Goal: Information Seeking & Learning: Find specific fact

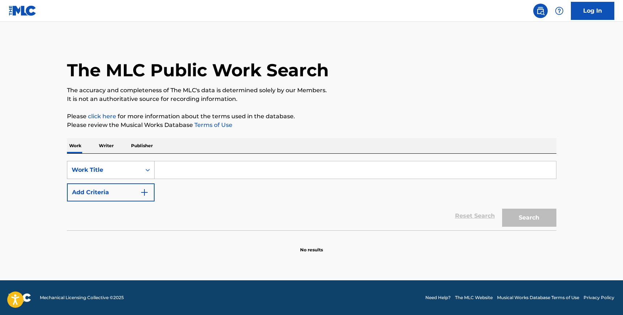
click at [147, 169] on icon "Search Form" at bounding box center [147, 169] width 7 height 7
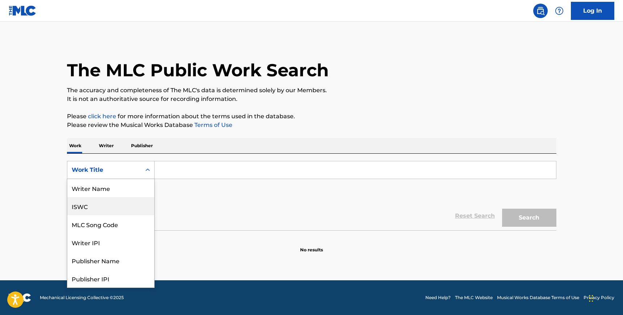
click at [117, 205] on div "ISWC" at bounding box center [110, 206] width 87 height 18
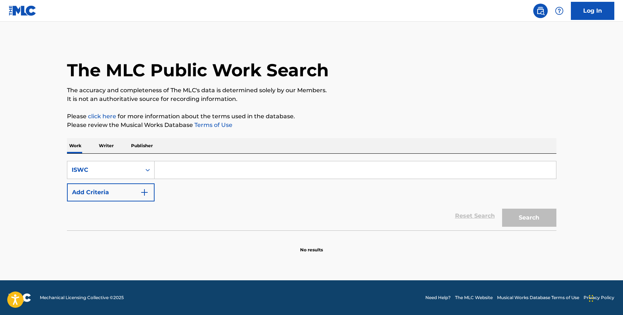
click at [181, 170] on input "Search Form" at bounding box center [354, 169] width 401 height 17
paste input "T9180805667"
type input "T9180805667"
click at [502, 209] on button "Search" at bounding box center [529, 218] width 54 height 18
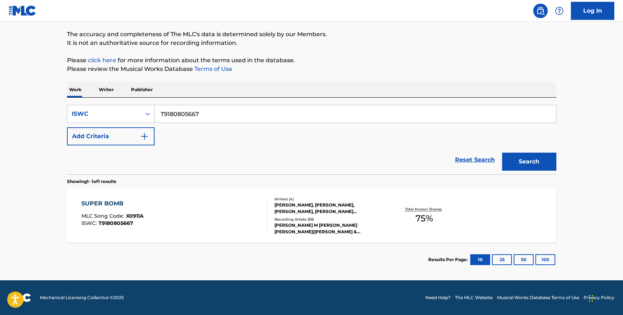
click at [217, 216] on div "SUPER BOMB MLC Song Code : X0911A ISWC : T9180805667" at bounding box center [174, 215] width 186 height 33
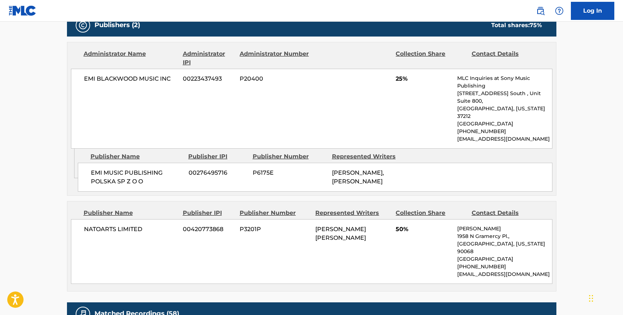
scroll to position [458, 0]
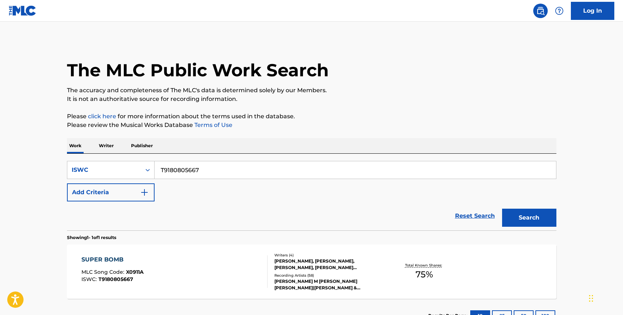
click at [172, 172] on input "T9180805667" at bounding box center [354, 169] width 401 height 17
paste input "3129390365"
type input "T3129390365"
click at [502, 209] on button "Search" at bounding box center [529, 218] width 54 height 18
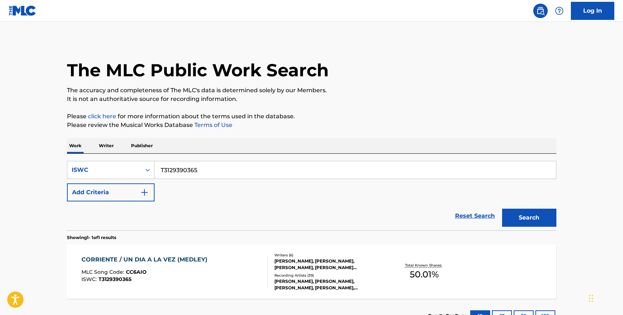
click at [205, 272] on div "MLC Song Code : CC6AIO" at bounding box center [146, 273] width 130 height 7
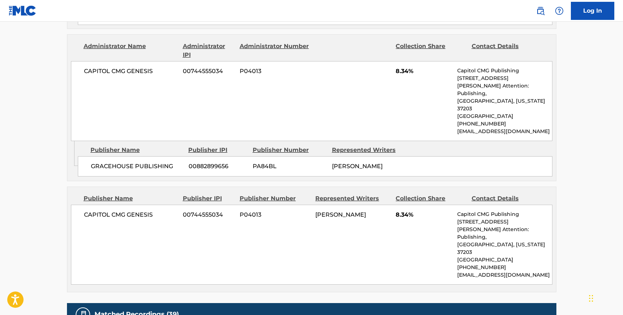
scroll to position [968, 0]
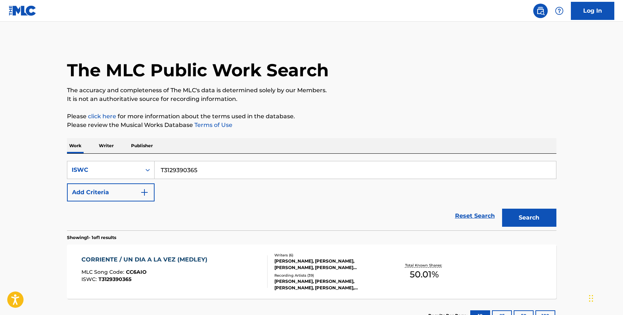
click at [186, 172] on input "T3129390365" at bounding box center [354, 169] width 401 height 17
paste input "9271212670"
type input "T9271212670"
click at [502, 209] on button "Search" at bounding box center [529, 218] width 54 height 18
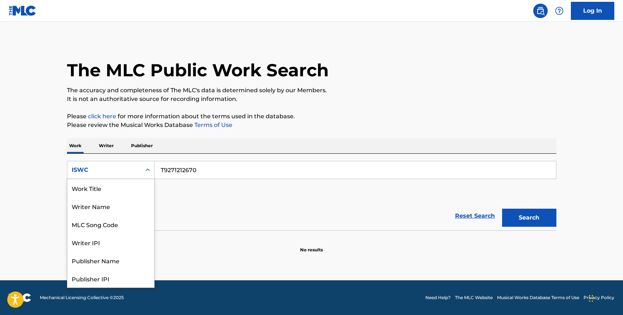
click at [139, 175] on div "ISWC" at bounding box center [104, 170] width 74 height 14
click at [117, 189] on div "Work Title" at bounding box center [110, 188] width 87 height 18
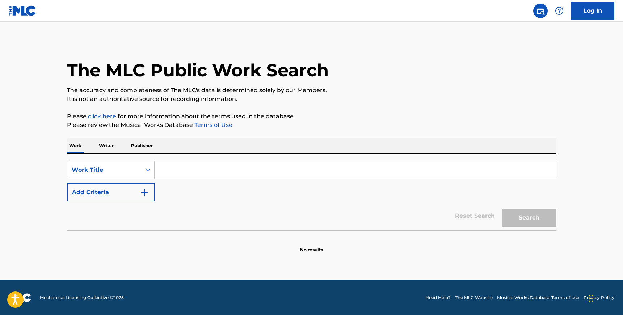
click at [191, 168] on input "Search Form" at bounding box center [354, 169] width 401 height 17
paste input "NO LOVE"
type input "NO LOVE"
click at [139, 188] on button "Add Criteria" at bounding box center [111, 192] width 88 height 18
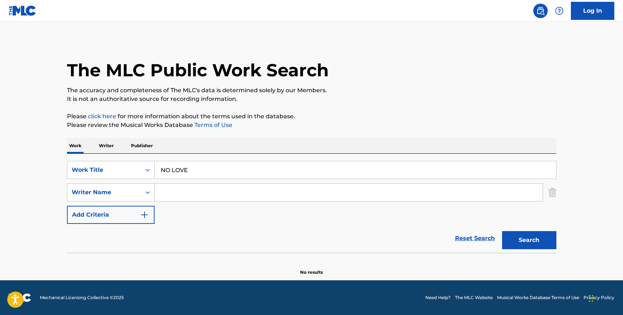
click at [179, 190] on input "Search Form" at bounding box center [348, 192] width 388 height 17
paste input "[PERSON_NAME]"
type input "[PERSON_NAME]"
click at [502, 231] on button "Search" at bounding box center [529, 240] width 54 height 18
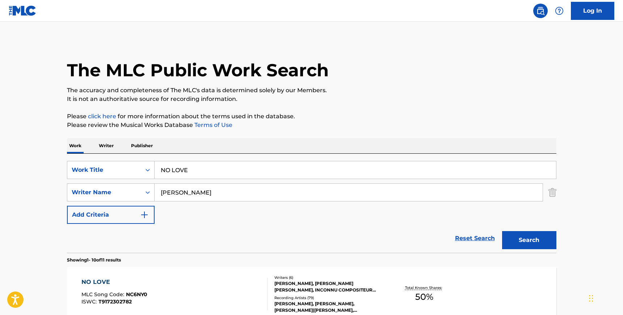
click at [329, 292] on div "[PERSON_NAME], [PERSON_NAME] [PERSON_NAME], INCONNU COMPOSITEUR AUTEUR, [PERSON…" at bounding box center [328, 286] width 109 height 13
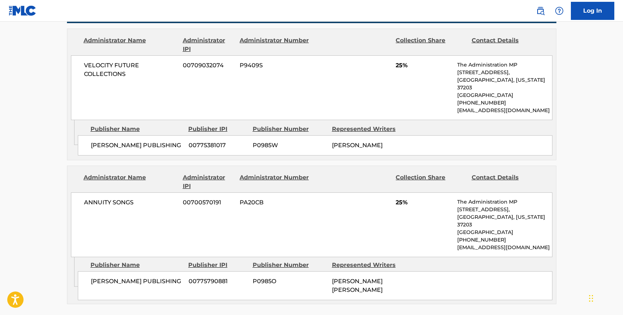
scroll to position [352, 0]
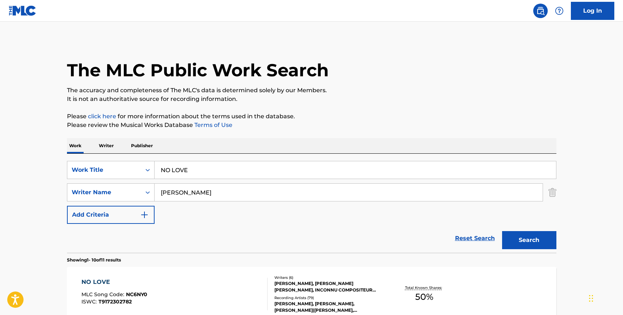
click at [174, 168] on input "NO LOVE" at bounding box center [354, 169] width 401 height 17
paste input "PONGANSE BIEN"
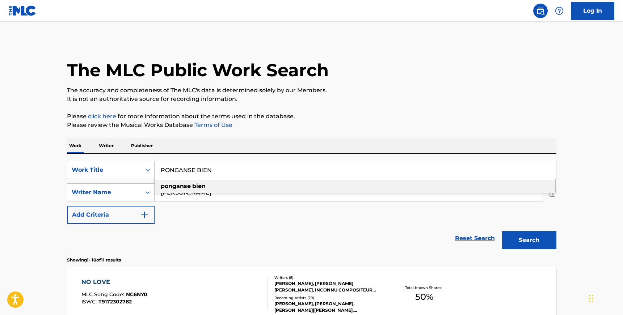
type input "PONGANSE BIEN"
click at [171, 196] on input "[PERSON_NAME]" at bounding box center [348, 192] width 388 height 17
paste input "[PERSON_NAME] [PERSON_NAME] [PERSON_NAME]"
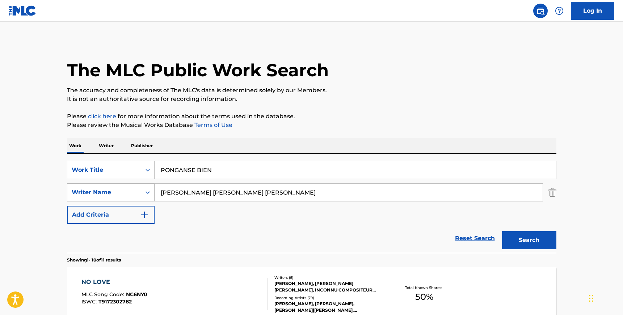
drag, startPoint x: 225, startPoint y: 194, endPoint x: 151, endPoint y: 194, distance: 73.4
click at [151, 194] on div "SearchWithCriteriaa377eb03-65b0-4b3c-83e9-09c75a41db1b Writer Name [PERSON_NAME…" at bounding box center [311, 192] width 489 height 18
click at [502, 231] on button "Search" at bounding box center [529, 240] width 54 height 18
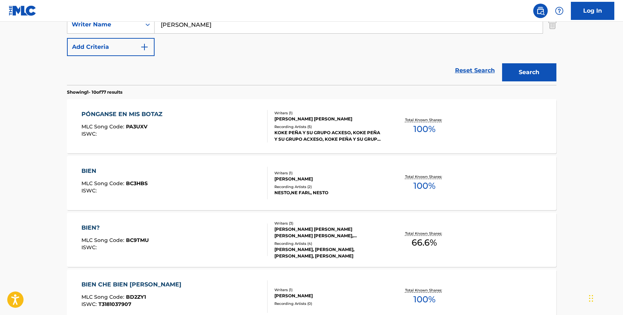
scroll to position [158, 0]
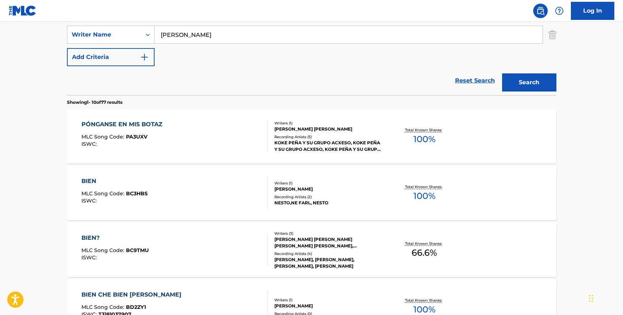
click at [215, 37] on input "[PERSON_NAME]" at bounding box center [348, 34] width 388 height 17
paste input "[PERSON_NAME]"
type input "[PERSON_NAME]"
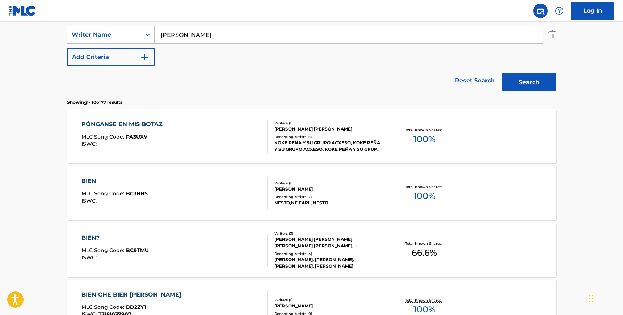
click at [502, 73] on button "Search" at bounding box center [529, 82] width 54 height 18
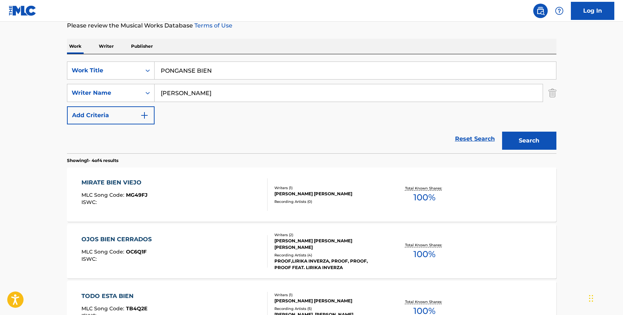
scroll to position [0, 0]
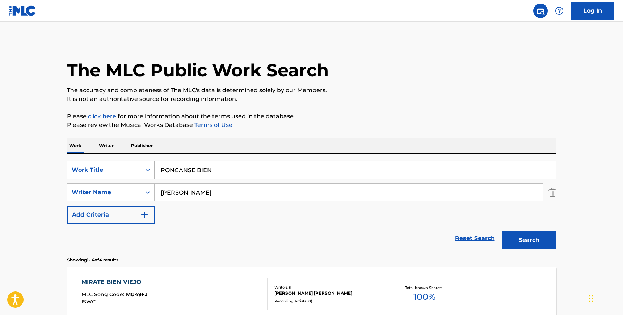
click at [145, 173] on icon "Search Form" at bounding box center [147, 169] width 7 height 7
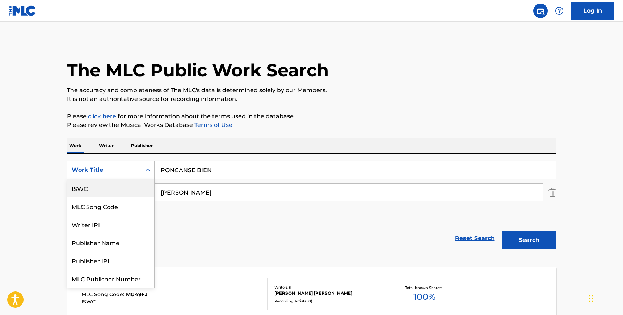
click at [121, 191] on div "ISWC" at bounding box center [110, 188] width 87 height 18
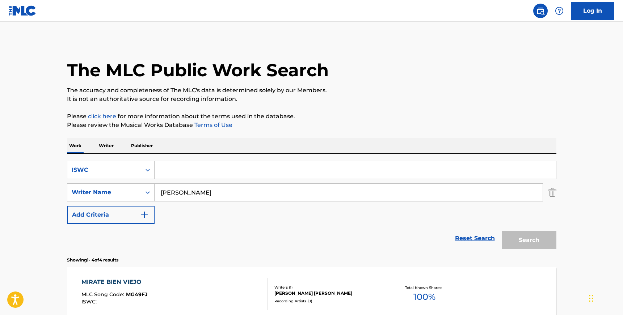
click at [190, 169] on input "Search Form" at bounding box center [354, 169] width 401 height 17
paste input "T3218636654"
type input "T3218636654"
click at [213, 189] on input "[PERSON_NAME]" at bounding box center [348, 192] width 388 height 17
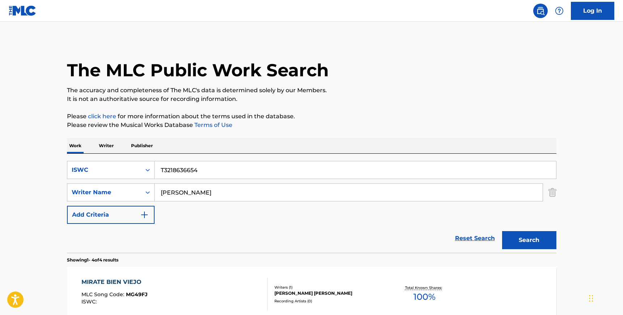
click at [213, 189] on input "[PERSON_NAME]" at bounding box center [348, 192] width 388 height 17
click at [502, 231] on button "Search" at bounding box center [529, 240] width 54 height 18
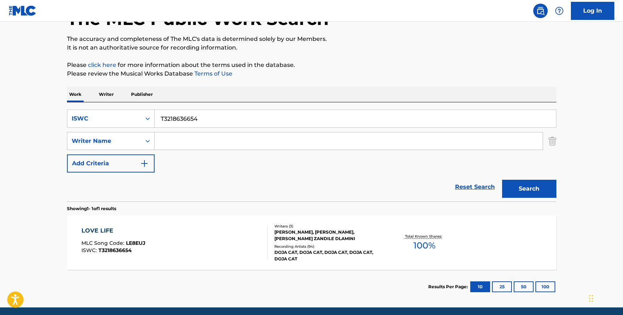
scroll to position [79, 0]
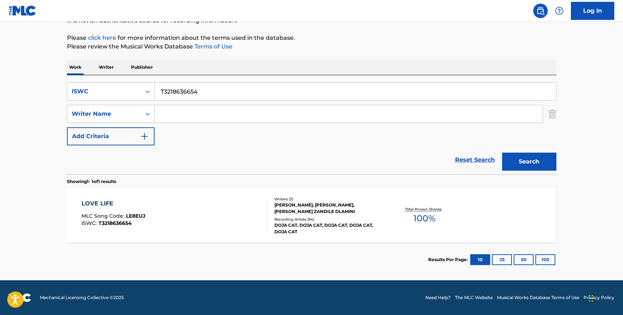
click at [247, 222] on div "LOVE LIFE MLC Song Code : LE8EUJ ISWC : T3218636654" at bounding box center [174, 215] width 186 height 33
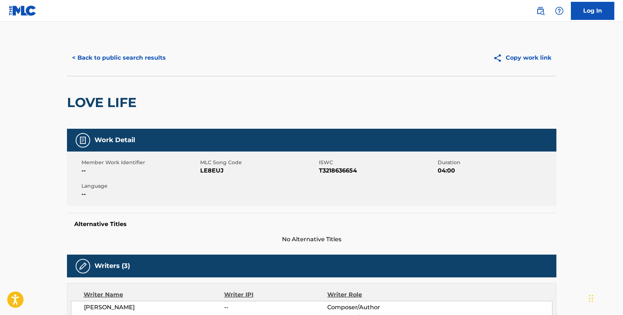
click at [90, 46] on div "< Back to public search results Copy work link" at bounding box center [311, 58] width 489 height 36
click at [90, 54] on button "< Back to public search results" at bounding box center [119, 58] width 104 height 18
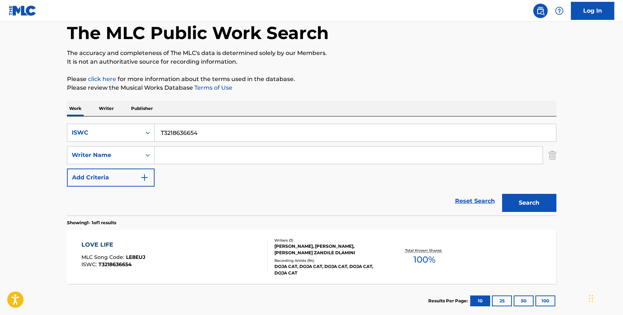
click at [194, 138] on input "T3218636654" at bounding box center [354, 132] width 401 height 17
paste input "0729326855"
type input "T0729326855"
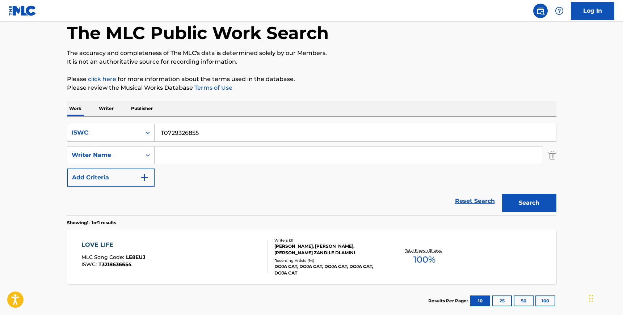
click at [502, 194] on button "Search" at bounding box center [529, 203] width 54 height 18
click at [288, 257] on div "Writers ( 3 ) [PERSON_NAME], [PERSON_NAME] [PERSON_NAME], [PERSON_NAME] [PERSON…" at bounding box center [325, 257] width 116 height 39
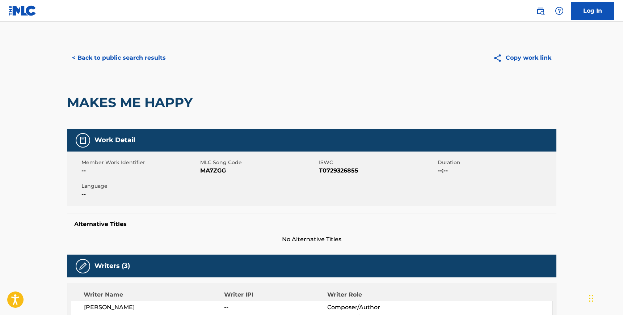
click at [135, 59] on button "< Back to public search results" at bounding box center [119, 58] width 104 height 18
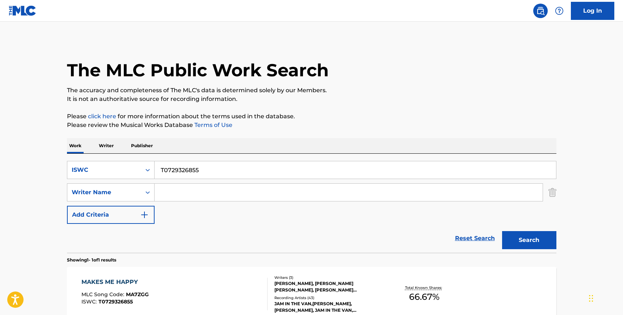
scroll to position [37, 0]
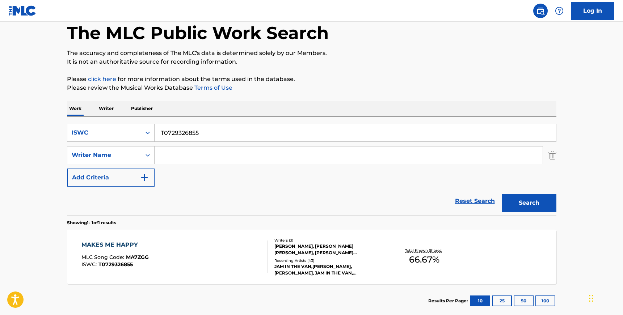
click at [198, 155] on input "Search Form" at bounding box center [348, 155] width 388 height 17
paste input "[PERSON_NAME] [PERSON_NAME]"
type input "[PERSON_NAME] [PERSON_NAME]"
click at [188, 131] on input "T0729326855" at bounding box center [354, 132] width 401 height 17
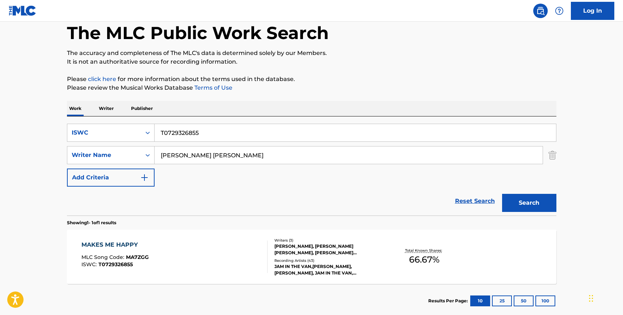
click at [188, 131] on input "T0729326855" at bounding box center [354, 132] width 401 height 17
paste input "SHERIFF"
type input "SHERIFF"
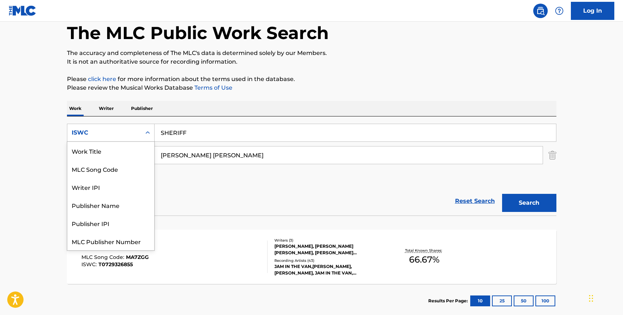
click at [110, 128] on div "ISWC" at bounding box center [104, 132] width 65 height 9
click at [101, 149] on div "Work Title" at bounding box center [110, 151] width 87 height 18
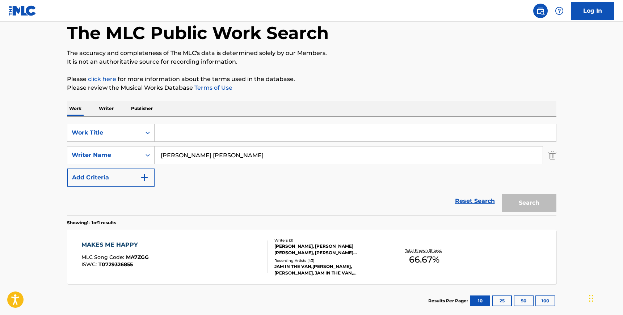
click at [167, 134] on input "Search Form" at bounding box center [354, 132] width 401 height 17
paste input "SHERIFF"
type input "SHERIFF"
click at [502, 194] on button "Search" at bounding box center [529, 203] width 54 height 18
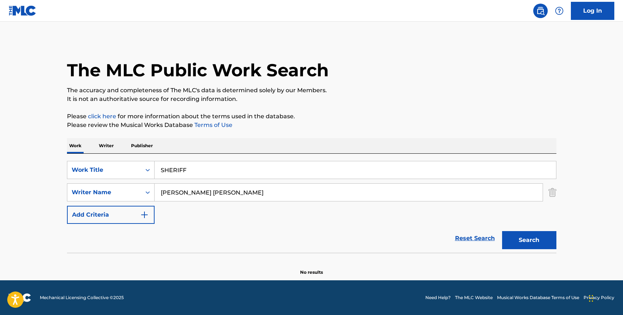
click at [102, 248] on div "SearchWithCriteria42a77708-b687-4467-9fa7-a9d63817c6be Work Title SHERIFF Searc…" at bounding box center [311, 215] width 489 height 122
drag, startPoint x: 216, startPoint y: 193, endPoint x: 150, endPoint y: 193, distance: 66.2
click at [150, 193] on div "SearchWithCriteriaa377eb03-65b0-4b3c-83e9-09c75a41db1b Writer Name [PERSON_NAME…" at bounding box center [311, 192] width 489 height 18
click at [186, 194] on input "[PERSON_NAME] [PERSON_NAME]" at bounding box center [348, 192] width 388 height 17
drag, startPoint x: 187, startPoint y: 193, endPoint x: 259, endPoint y: 193, distance: 71.3
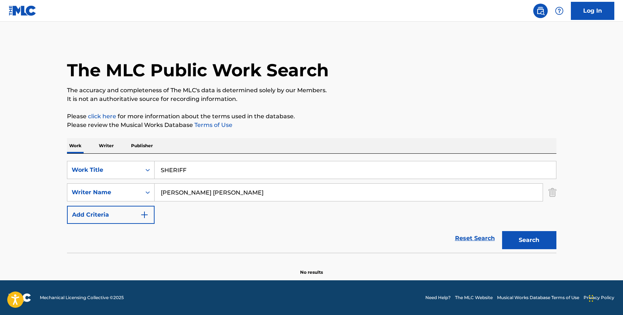
click at [259, 193] on input "[PERSON_NAME] [PERSON_NAME]" at bounding box center [348, 192] width 388 height 17
type input "[PERSON_NAME]"
click at [502, 231] on button "Search" at bounding box center [529, 240] width 54 height 18
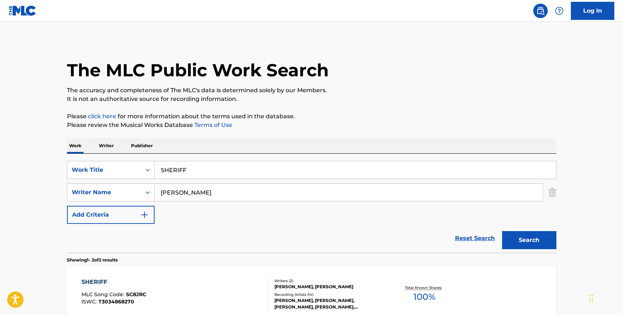
click at [247, 283] on div "SHERIFF MLC Song Code : SC8JRC ISWC : T3034868270" at bounding box center [174, 294] width 186 height 33
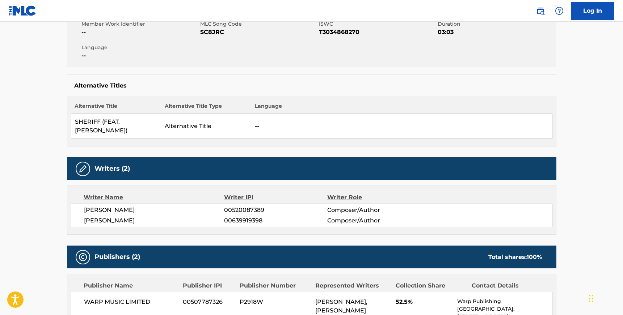
scroll to position [6, 0]
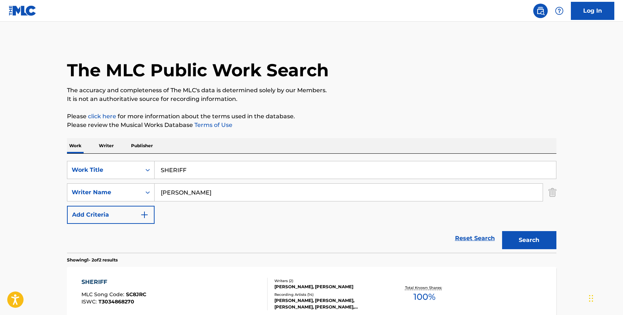
click at [194, 169] on input "SHERIFF" at bounding box center [354, 169] width 401 height 17
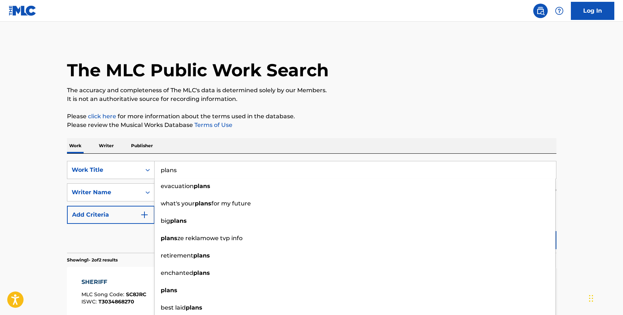
type input "plans"
click at [139, 188] on div "Writer Name" at bounding box center [104, 193] width 74 height 14
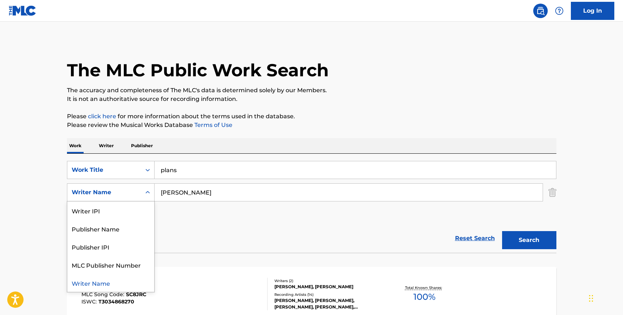
click at [182, 186] on input "[PERSON_NAME]" at bounding box center [348, 192] width 388 height 17
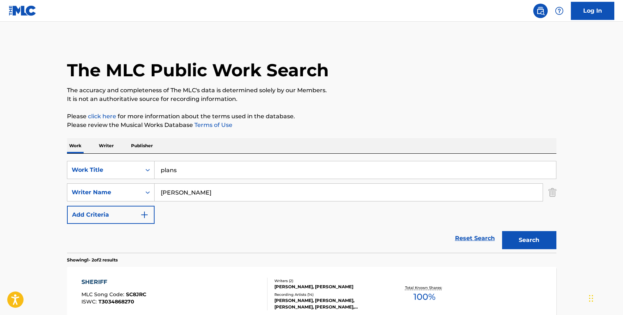
click at [182, 186] on input "[PERSON_NAME]" at bounding box center [348, 192] width 388 height 17
paste input "ROCK PNB"
type input "ROCK PNB"
click at [502, 231] on button "Search" at bounding box center [529, 240] width 54 height 18
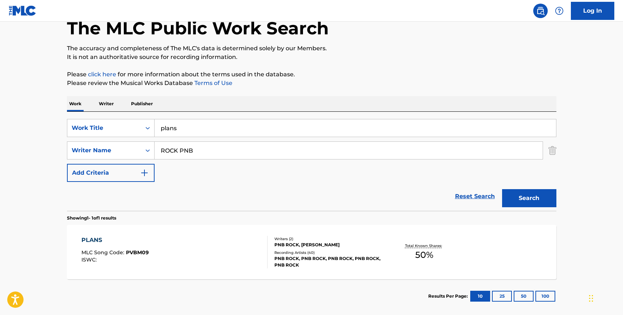
scroll to position [45, 0]
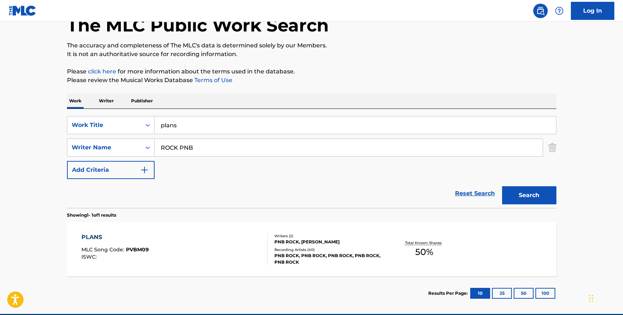
click at [249, 233] on div "PLANS MLC Song Code : PVBM09 ISWC :" at bounding box center [174, 249] width 186 height 33
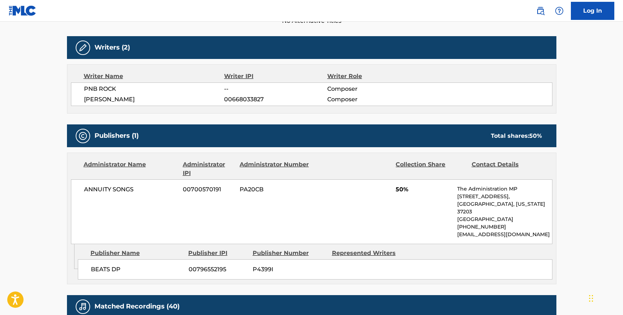
scroll to position [253, 0]
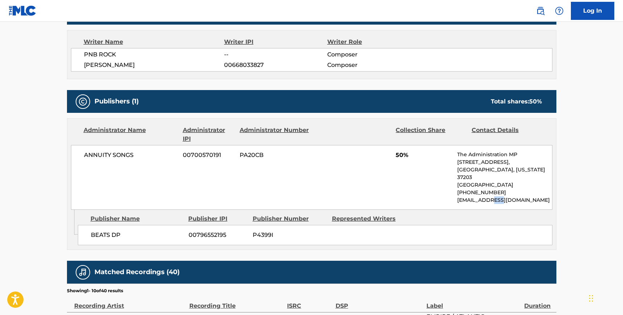
drag, startPoint x: 487, startPoint y: 193, endPoint x: 500, endPoint y: 192, distance: 13.4
click at [500, 196] on p "[EMAIL_ADDRESS][DOMAIN_NAME]" at bounding box center [504, 200] width 94 height 8
click at [501, 196] on p "[EMAIL_ADDRESS][DOMAIN_NAME]" at bounding box center [504, 200] width 94 height 8
drag, startPoint x: 501, startPoint y: 193, endPoint x: 485, endPoint y: 194, distance: 16.3
click at [485, 196] on p "[EMAIL_ADDRESS][DOMAIN_NAME]" at bounding box center [504, 200] width 94 height 8
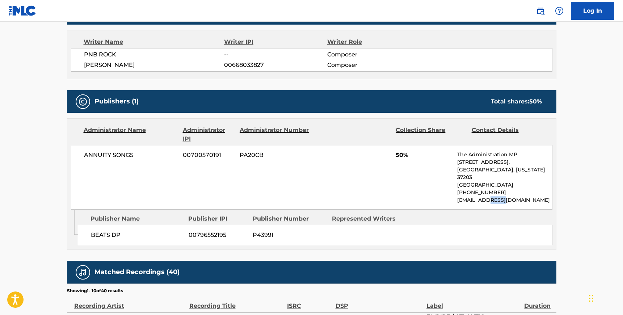
copy p "admin"
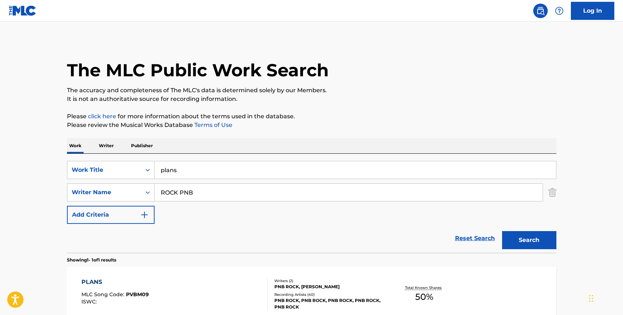
click at [179, 174] on input "plans" at bounding box center [354, 169] width 401 height 17
paste input "White Parents Are Gonna Hate Thi"
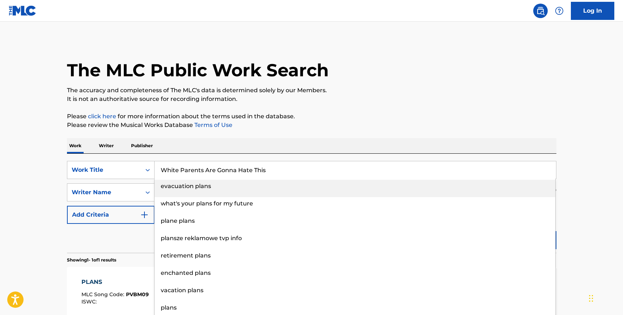
type input "White Parents Are Gonna Hate This"
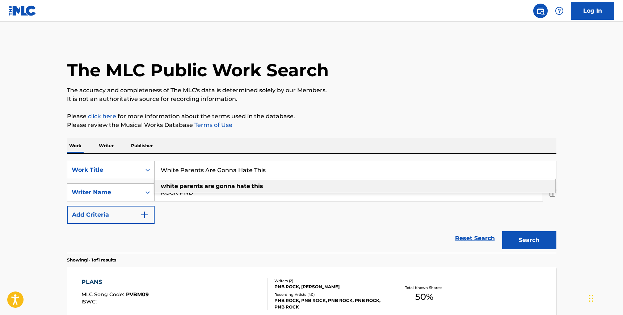
click at [184, 202] on div "SearchWithCriteria42a77708-b687-4467-9fa7-a9d63817c6be Work Title White Parents…" at bounding box center [311, 192] width 489 height 63
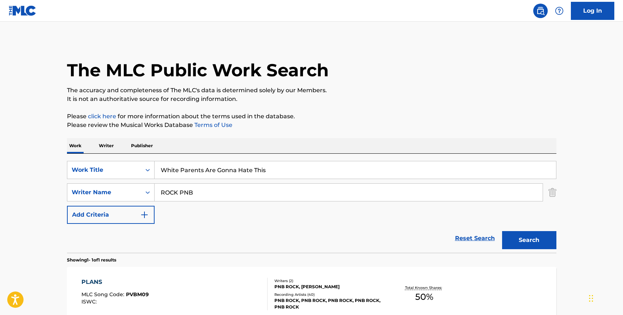
click at [184, 194] on input "ROCK PNB" at bounding box center [348, 192] width 388 height 17
paste input "[PERSON_NAME]. [PERSON_NAME]"
type input "[PERSON_NAME]. [PERSON_NAME]"
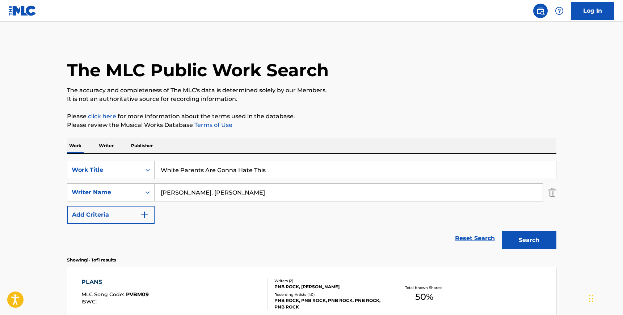
click at [502, 231] on button "Search" at bounding box center [529, 240] width 54 height 18
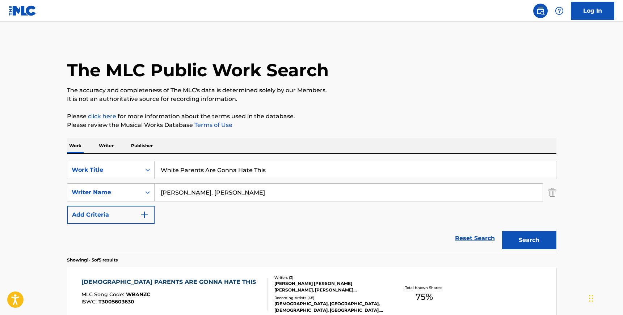
click at [234, 288] on div "[DEMOGRAPHIC_DATA] PARENTS ARE GONNA HATE THIS MLC Song Code : WB4NZC ISWC : T3…" at bounding box center [174, 294] width 186 height 33
click at [191, 174] on input "White Parents Are Gonna Hate This" at bounding box center [354, 169] width 401 height 17
paste input "RABOITA MUNDO 59343822 [PERSON_NAME] DE [PERSON_NAME] [PERSON_NAME] [PERSON_NAM…"
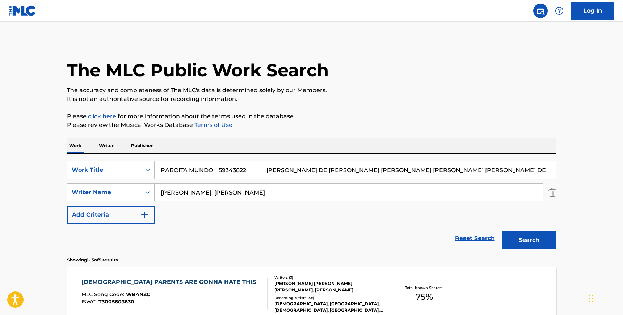
drag, startPoint x: 222, startPoint y: 170, endPoint x: 224, endPoint y: 188, distance: 17.9
click at [224, 188] on div "SearchWithCriteria42a77708-b687-4467-9fa7-a9d63817c6be Work Title RABOITA MUNDO…" at bounding box center [311, 192] width 489 height 63
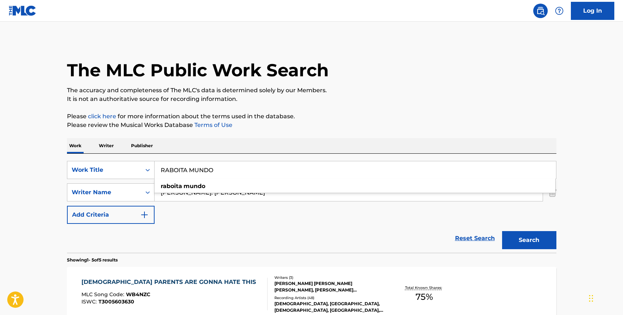
type input "RABOITA MUNDO"
click at [247, 197] on input "[PERSON_NAME]. [PERSON_NAME]" at bounding box center [348, 192] width 388 height 17
paste input "RABOITA MUNDO"
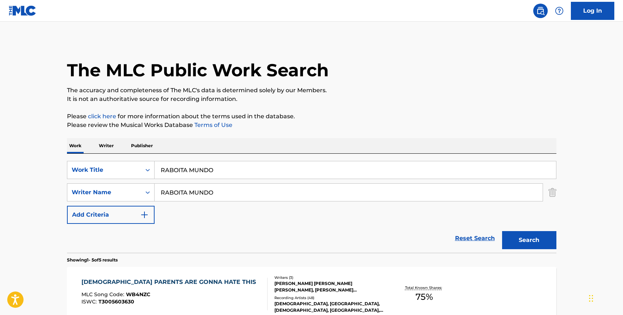
click at [502, 231] on button "Search" at bounding box center [529, 240] width 54 height 18
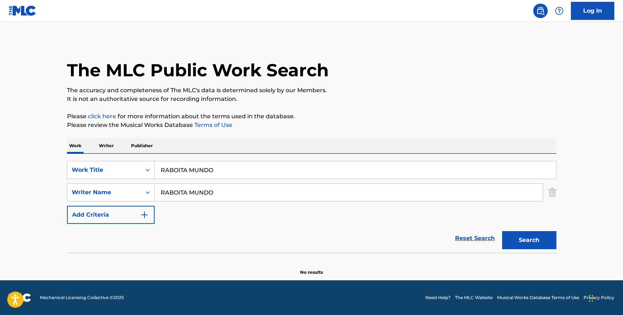
click at [225, 190] on input "RABOITA MUNDO" at bounding box center [348, 192] width 388 height 17
paste input "[PERSON_NAME] [PERSON_NAME]"
click at [502, 231] on button "Search" at bounding box center [529, 240] width 54 height 18
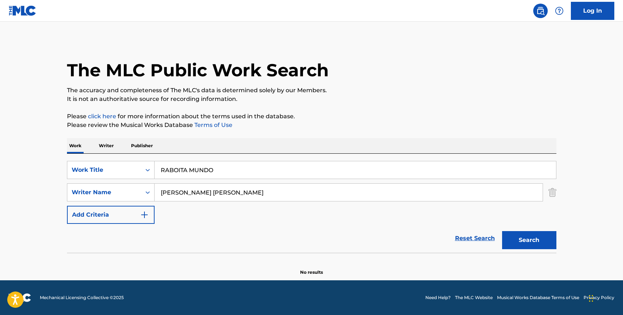
drag, startPoint x: 221, startPoint y: 193, endPoint x: 155, endPoint y: 192, distance: 66.2
click at [154, 192] on input "[PERSON_NAME] [PERSON_NAME]" at bounding box center [348, 192] width 388 height 17
type input "[PERSON_NAME]"
click at [502, 231] on button "Search" at bounding box center [529, 240] width 54 height 18
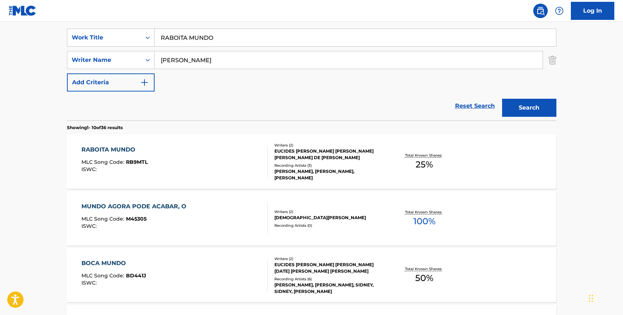
scroll to position [111, 0]
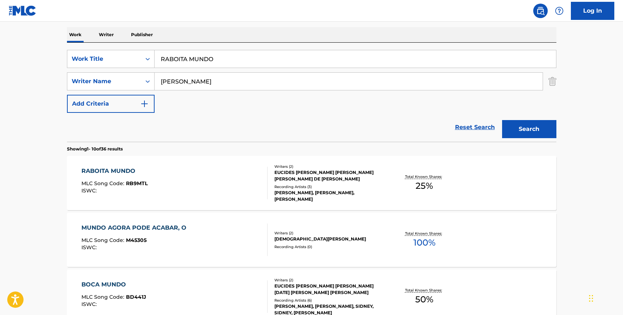
click at [242, 190] on div "RABOITA MUNDO MLC Song Code : RB9MTL ISWC :" at bounding box center [174, 183] width 186 height 33
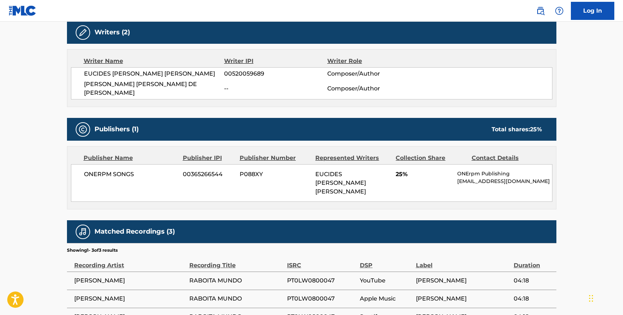
scroll to position [260, 0]
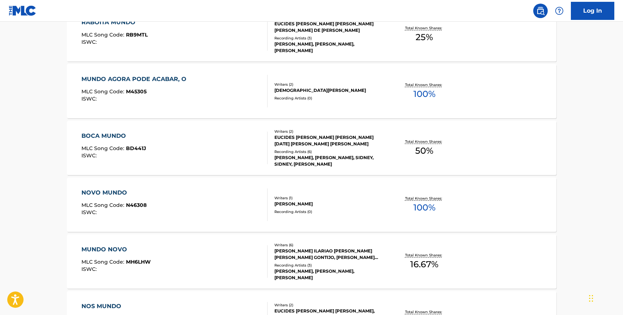
scroll to position [111, 0]
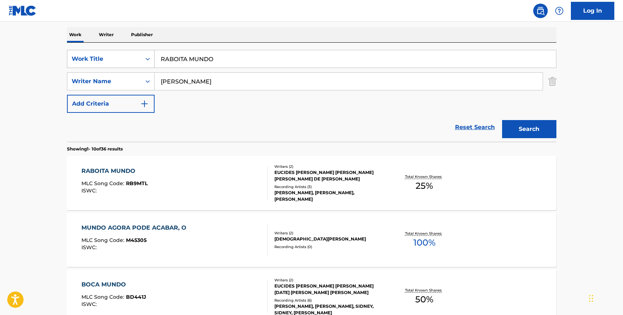
click at [142, 57] on div "Search Form" at bounding box center [147, 58] width 13 height 13
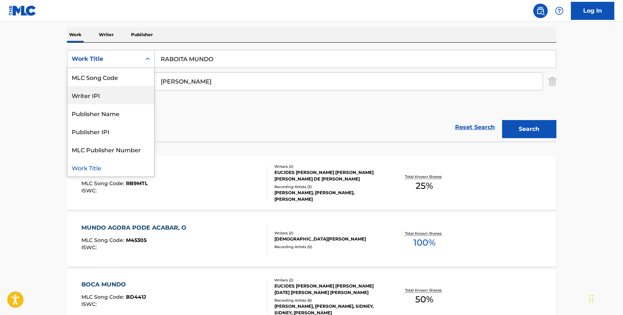
scroll to position [0, 0]
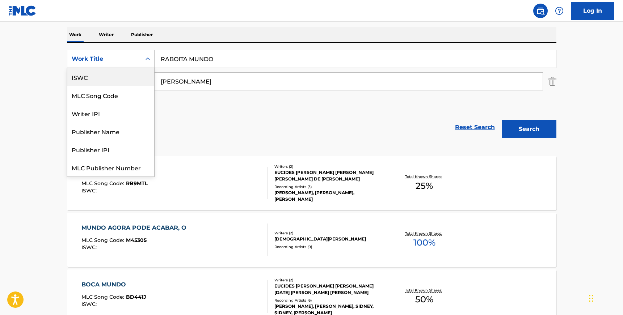
click at [114, 84] on div "ISWC" at bounding box center [110, 77] width 87 height 18
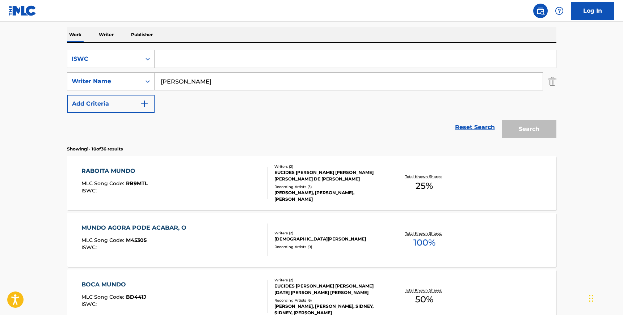
click at [194, 64] on input "Search Form" at bounding box center [354, 58] width 401 height 17
paste input "T9256310379"
type input "T9256310379"
click at [175, 80] on input "[PERSON_NAME]" at bounding box center [348, 81] width 388 height 17
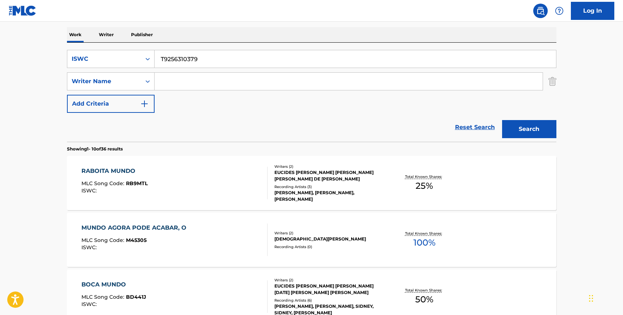
click at [502, 120] on button "Search" at bounding box center [529, 129] width 54 height 18
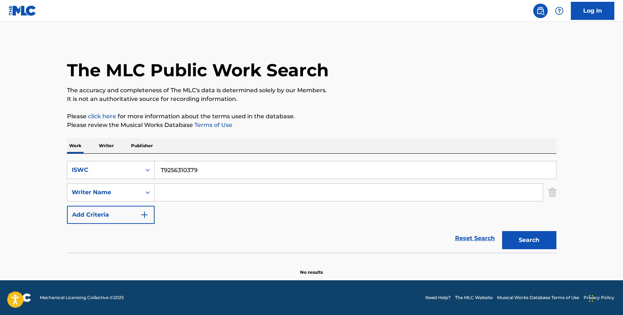
click at [205, 169] on input "T9256310379" at bounding box center [354, 169] width 401 height 17
paste input "OUTTA CONTROL"
type input "OUTTA CONTROL"
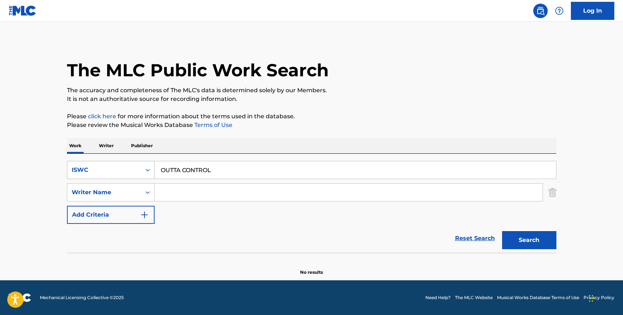
click at [132, 168] on div "ISWC" at bounding box center [104, 170] width 65 height 9
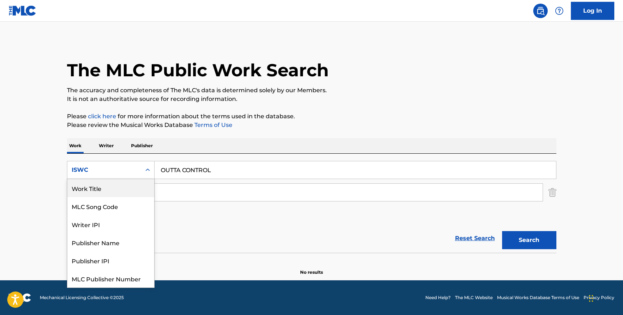
click at [126, 187] on div "Work Title" at bounding box center [110, 188] width 87 height 18
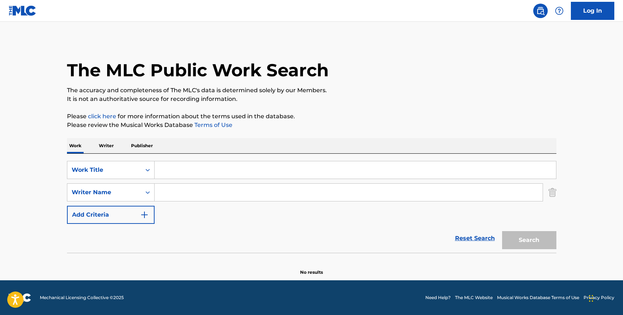
click at [176, 167] on input "Search Form" at bounding box center [354, 169] width 401 height 17
paste input "OUTTA CONTROL"
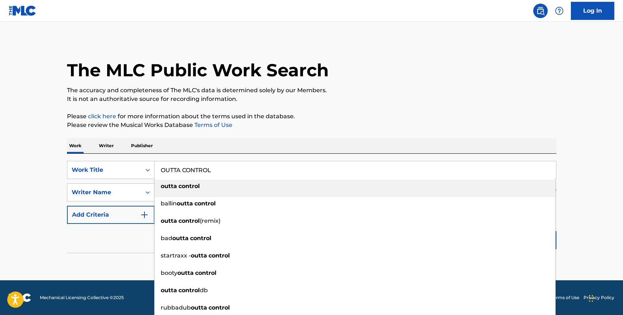
type input "OUTTA CONTROL"
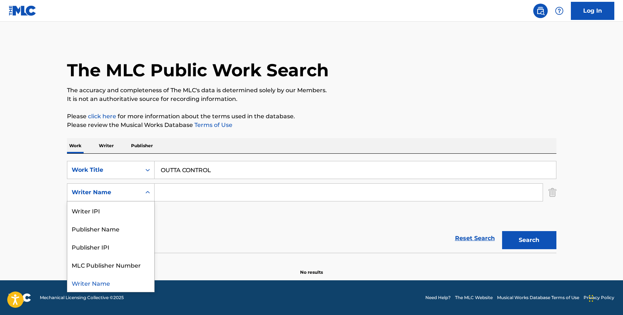
click at [125, 188] on div "Writer Name" at bounding box center [104, 192] width 65 height 9
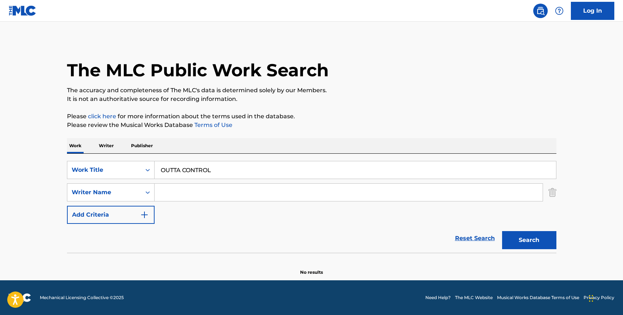
click at [187, 188] on input "Search Form" at bounding box center [348, 192] width 388 height 17
paste input "[PERSON_NAME]"
type input "[PERSON_NAME]"
click at [502, 231] on button "Search" at bounding box center [529, 240] width 54 height 18
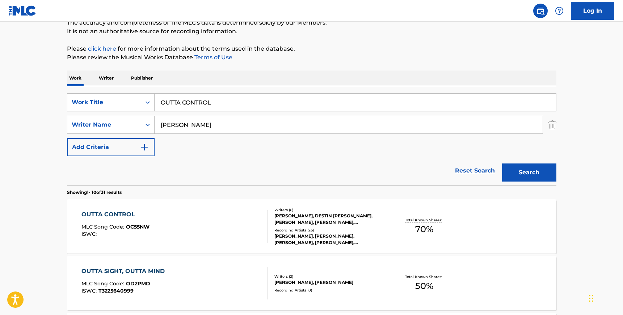
scroll to position [106, 0]
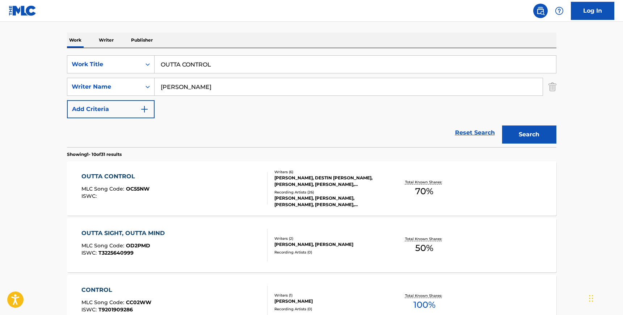
click at [258, 186] on div "OUTTA CONTROL MLC Song Code : OC55NW ISWC :" at bounding box center [174, 188] width 186 height 33
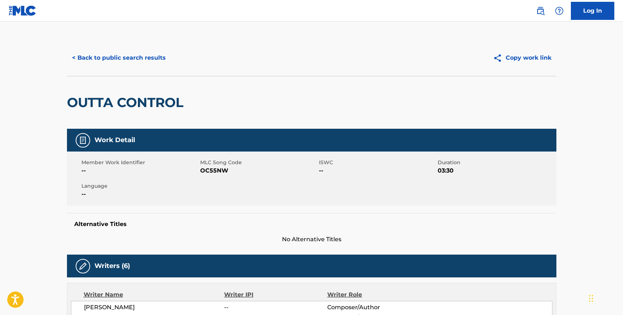
click at [114, 56] on button "< Back to public search results" at bounding box center [119, 58] width 104 height 18
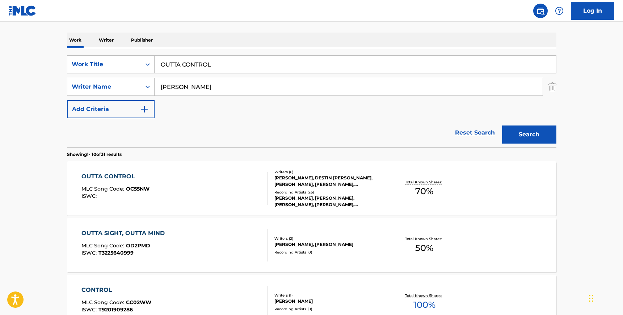
click at [160, 63] on input "OUTTA CONTROL" at bounding box center [354, 64] width 401 height 17
paste input "T9092645415"
type input "T9092645415"
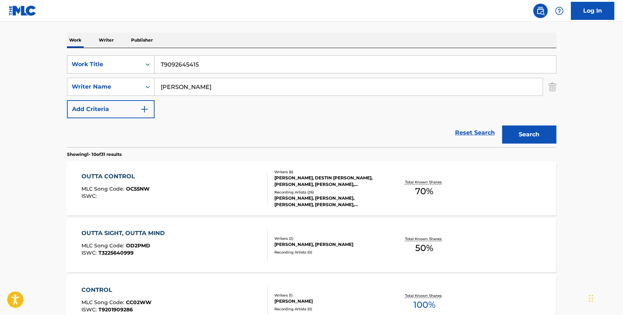
click at [144, 62] on icon "Search Form" at bounding box center [147, 64] width 7 height 7
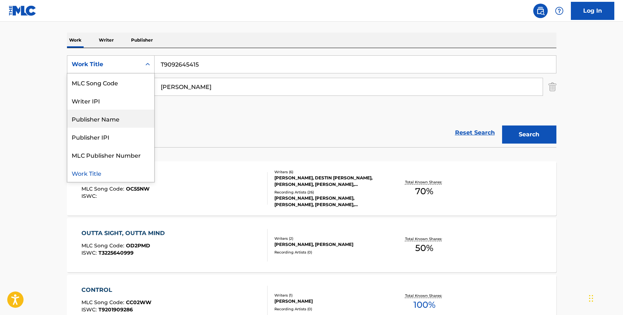
scroll to position [0, 0]
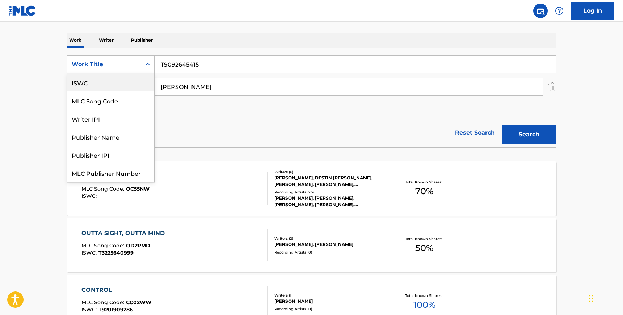
click at [104, 85] on div "ISWC" at bounding box center [110, 82] width 87 height 18
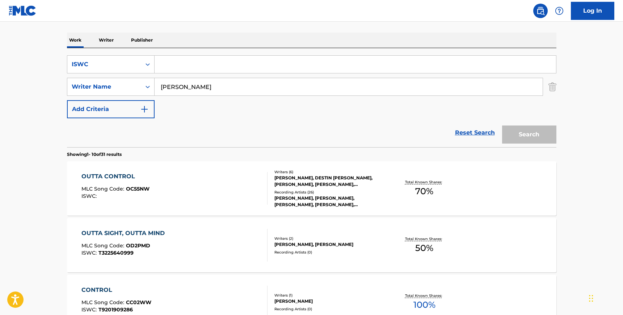
click at [158, 83] on input "[PERSON_NAME]" at bounding box center [348, 86] width 388 height 17
click at [175, 69] on input "Search Form" at bounding box center [354, 64] width 401 height 17
paste input "T9092645415"
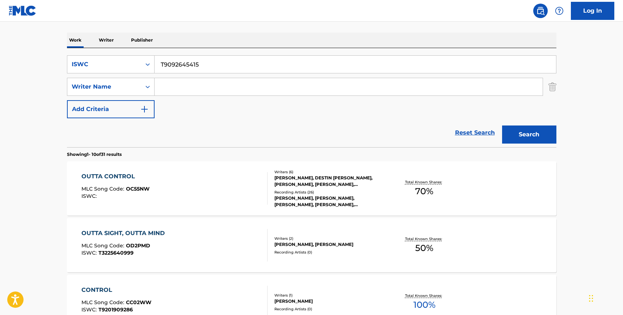
type input "T9092645415"
click at [532, 139] on button "Search" at bounding box center [529, 135] width 54 height 18
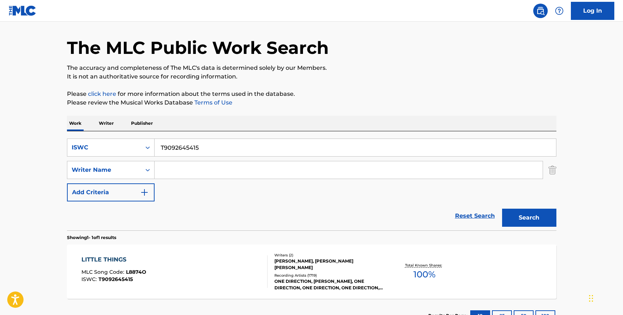
scroll to position [79, 0]
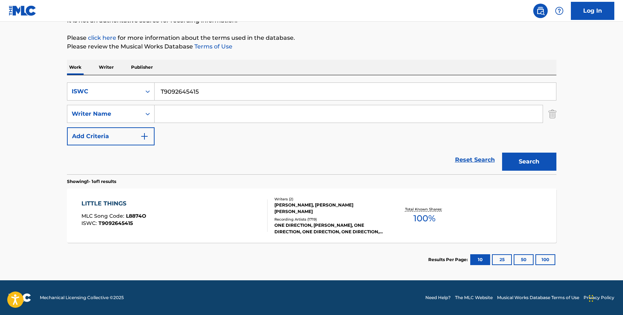
click at [370, 205] on div "[PERSON_NAME], [PERSON_NAME] [PERSON_NAME]" at bounding box center [328, 208] width 109 height 13
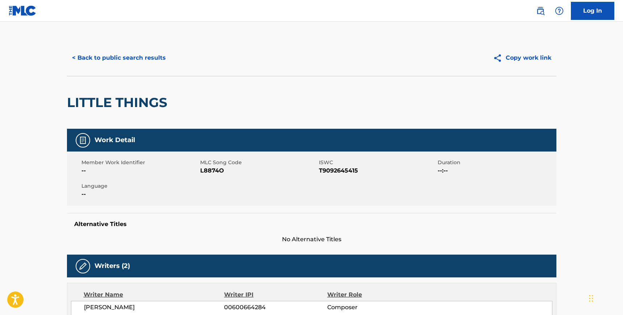
click at [148, 55] on button "< Back to public search results" at bounding box center [119, 58] width 104 height 18
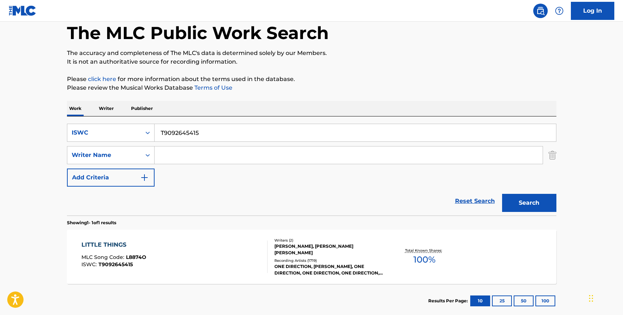
click at [181, 131] on input "T9092645415" at bounding box center [354, 132] width 401 height 17
paste input "3210001013"
type input "T3210001013"
click at [502, 194] on button "Search" at bounding box center [529, 203] width 54 height 18
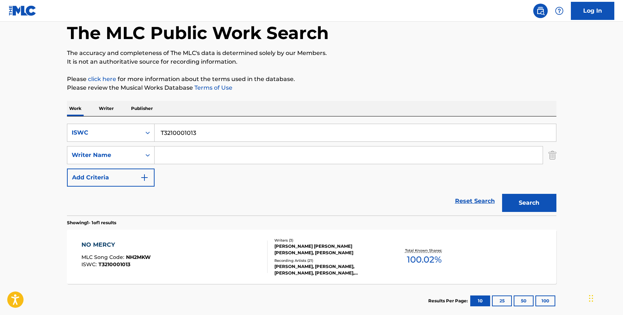
click at [252, 271] on div "NO MERCY MLC Song Code : NH2MKW ISWC : T3210001013" at bounding box center [174, 257] width 186 height 33
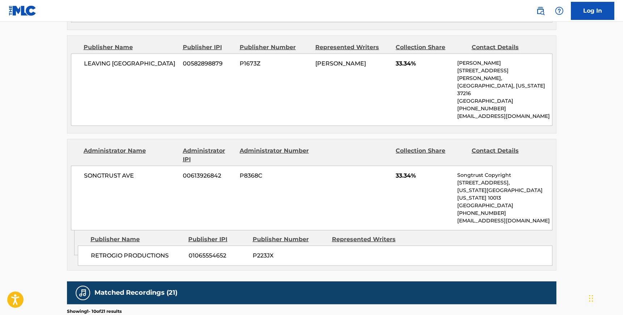
scroll to position [516, 0]
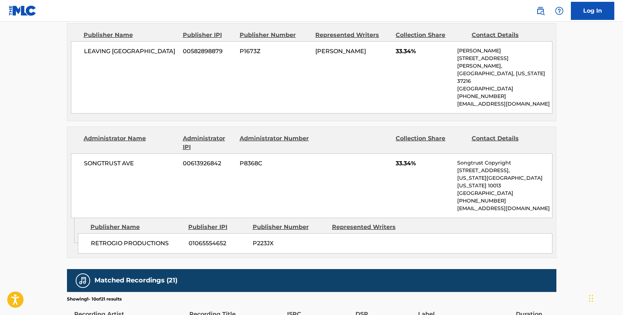
click at [496, 205] on p "[EMAIL_ADDRESS][DOMAIN_NAME]" at bounding box center [504, 209] width 94 height 8
copy p "songtrust"
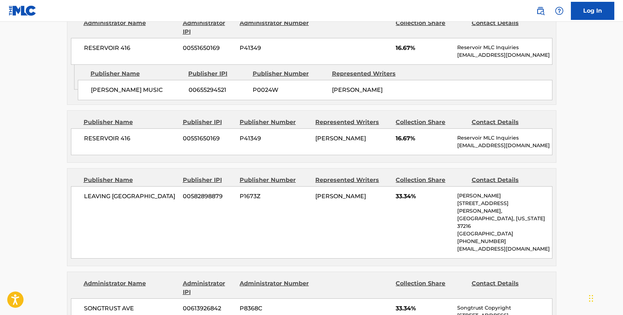
scroll to position [366, 0]
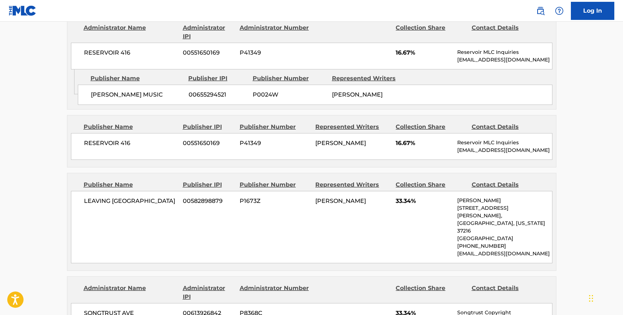
click at [468, 50] on p "Reservoir MLC Inquiries" at bounding box center [504, 52] width 94 height 8
copy p "Reservoir"
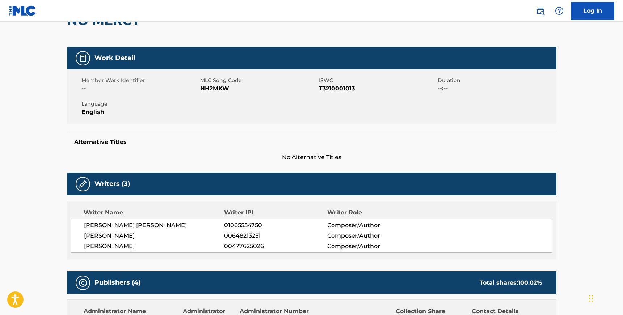
scroll to position [0, 0]
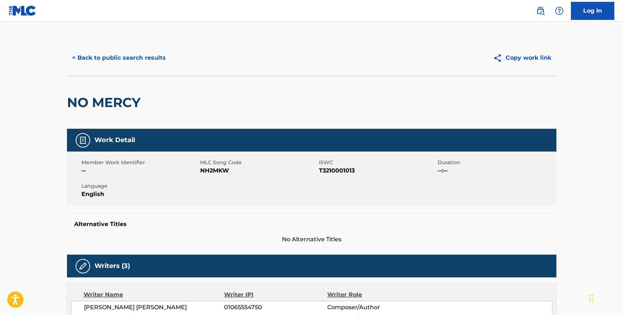
click at [136, 60] on button "< Back to public search results" at bounding box center [119, 58] width 104 height 18
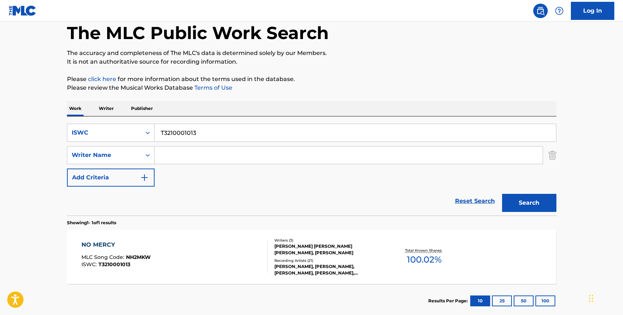
click at [168, 128] on input "T3210001013" at bounding box center [354, 132] width 401 height 17
paste input "9315587156"
click at [502, 194] on button "Search" at bounding box center [529, 203] width 54 height 18
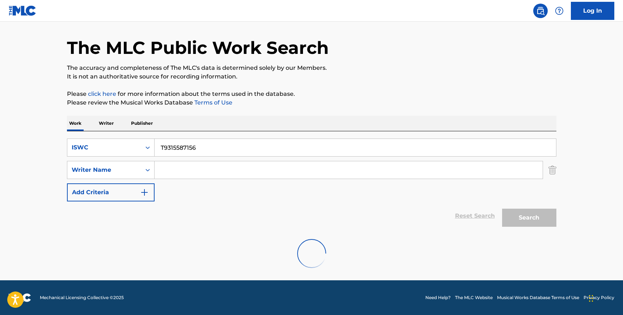
scroll to position [0, 0]
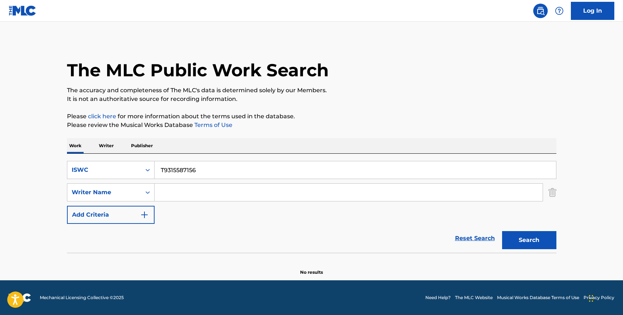
click at [187, 166] on input "T9315587156" at bounding box center [354, 169] width 401 height 17
paste input "WITHOUT ME"
type input "WITHOUT ME"
click at [128, 173] on div "ISWC" at bounding box center [104, 170] width 65 height 9
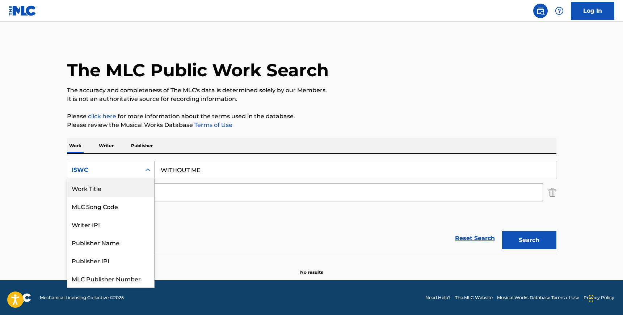
click at [122, 193] on div "Work Title" at bounding box center [110, 188] width 87 height 18
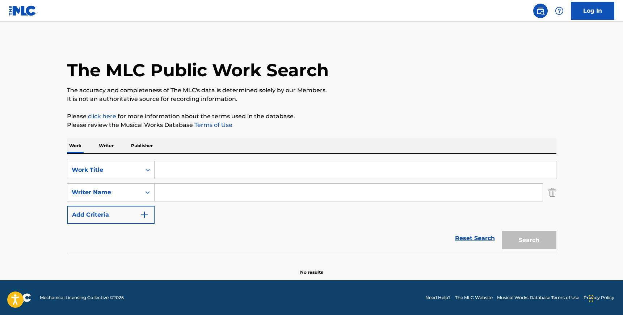
click at [182, 186] on input "Search Form" at bounding box center [348, 192] width 388 height 17
paste input "[PERSON_NAME]"
type input "[PERSON_NAME]"
click at [169, 167] on input "Search Form" at bounding box center [354, 169] width 401 height 17
paste input "WITHOUT ME"
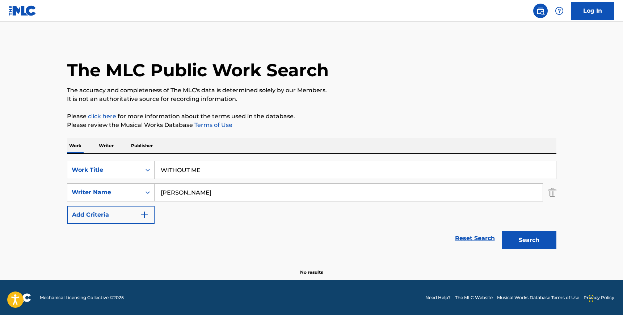
type input "WITHOUT ME"
click at [502, 231] on button "Search" at bounding box center [529, 240] width 54 height 18
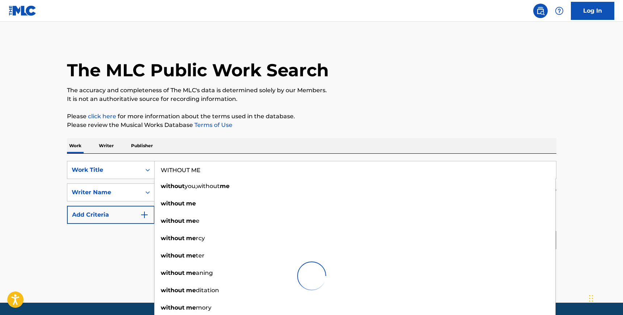
click at [68, 246] on div "Reset Search Search" at bounding box center [311, 238] width 489 height 29
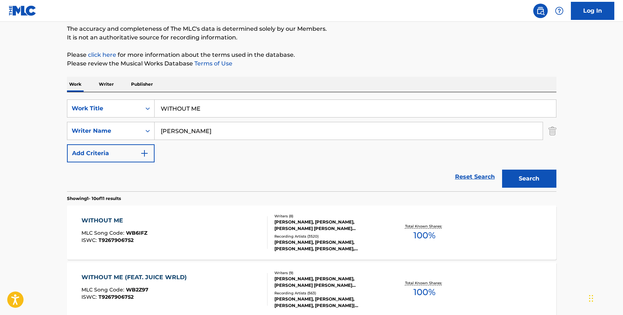
scroll to position [95, 0]
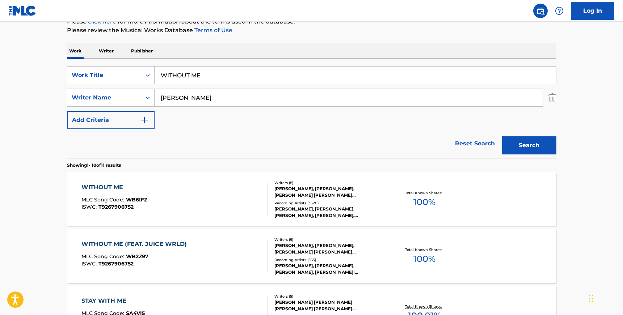
click at [334, 200] on div "Recording Artists ( 3520 )" at bounding box center [328, 202] width 109 height 5
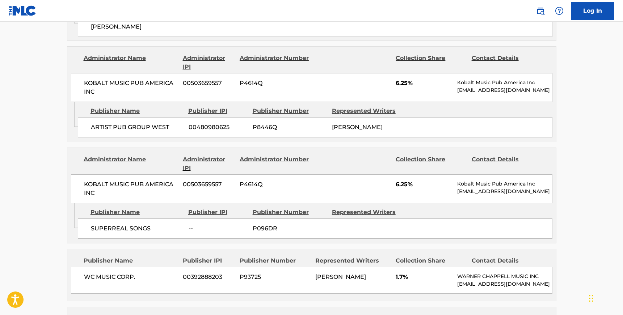
scroll to position [1310, 0]
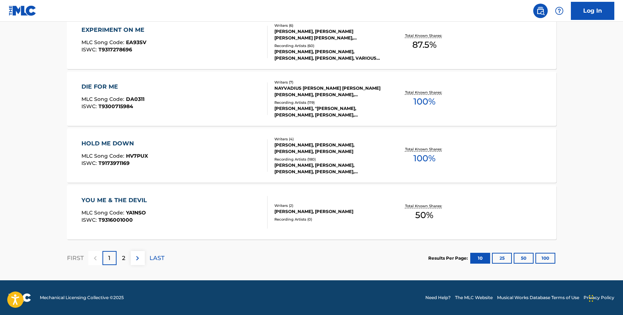
scroll to position [95, 0]
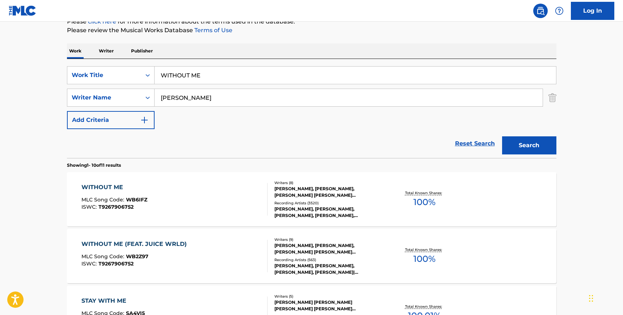
click at [211, 73] on input "WITHOUT ME" at bounding box center [354, 75] width 401 height 17
paste input "T9256191909"
type input "T9256191909"
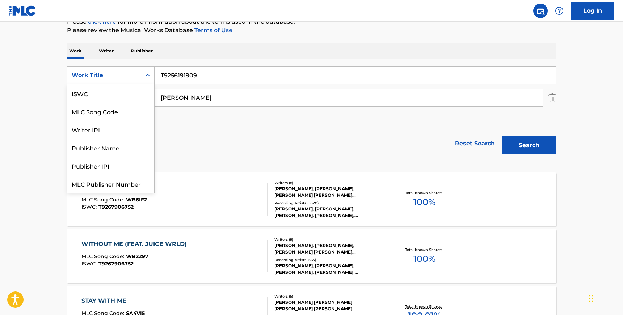
click at [118, 75] on div "Work Title" at bounding box center [104, 75] width 65 height 9
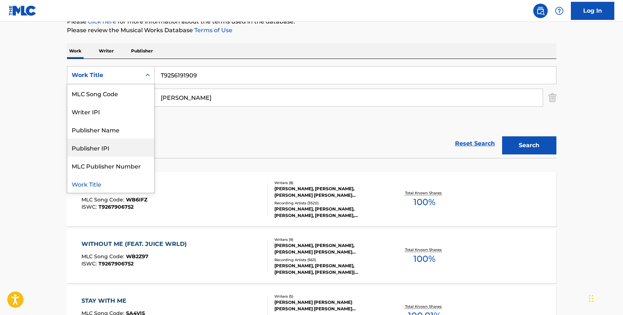
scroll to position [0, 0]
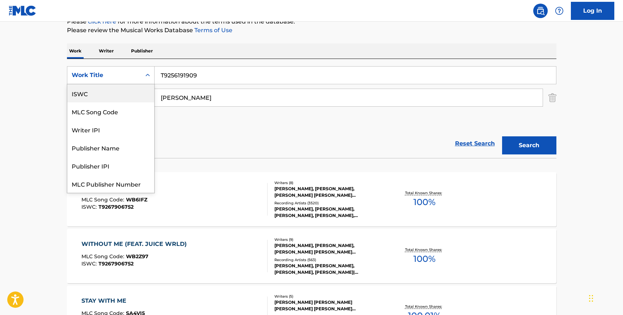
click at [110, 92] on div "ISWC" at bounding box center [110, 93] width 87 height 18
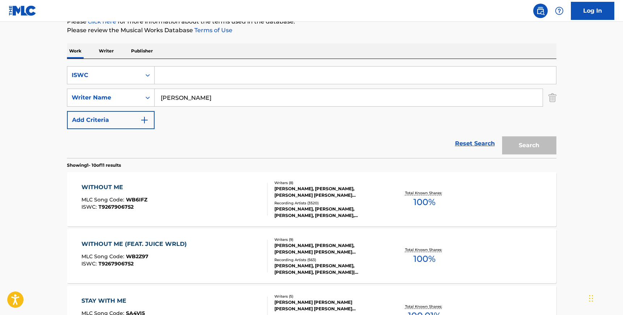
click at [165, 76] on input "Search Form" at bounding box center [354, 75] width 401 height 17
paste input "T9256191909"
type input "T9256191909"
click at [167, 102] on input "[PERSON_NAME]" at bounding box center [348, 97] width 388 height 17
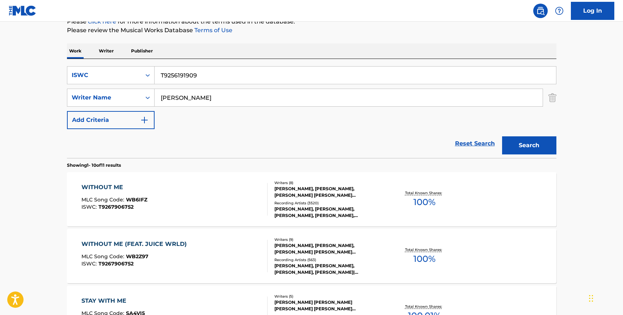
click at [167, 102] on input "[PERSON_NAME]" at bounding box center [348, 97] width 388 height 17
click at [502, 136] on button "Search" at bounding box center [529, 145] width 54 height 18
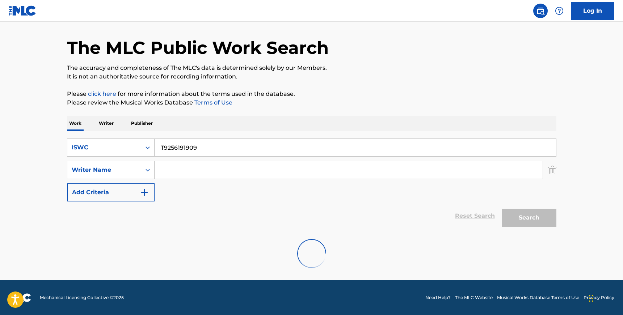
scroll to position [95, 0]
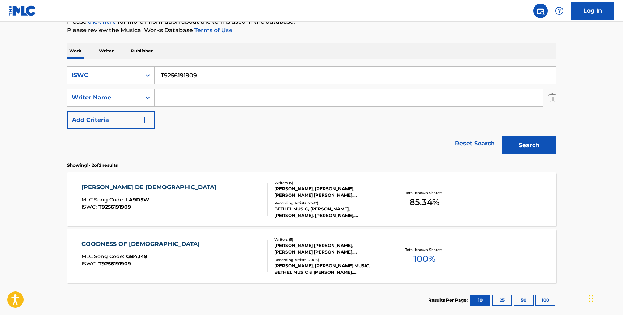
click at [178, 192] on div "[PERSON_NAME] DE DIOS MLC Song Code : LA9D5W ISWC : T9256191909" at bounding box center [174, 199] width 186 height 33
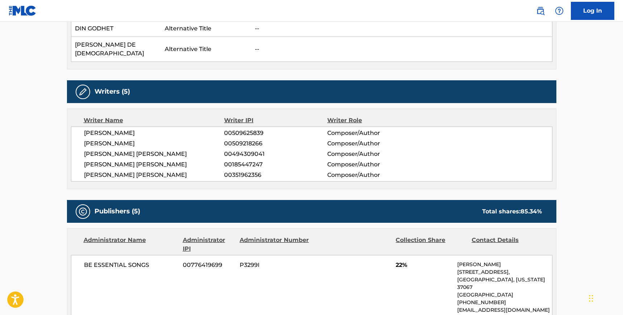
scroll to position [511, 0]
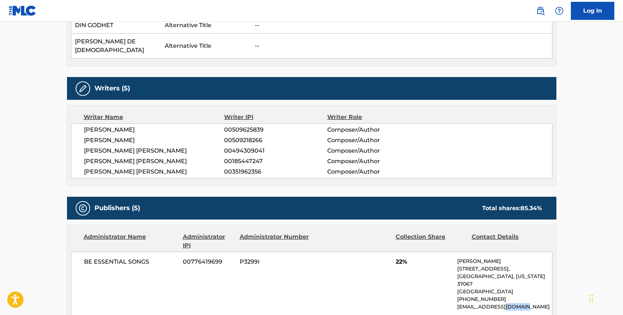
drag, startPoint x: 501, startPoint y: 187, endPoint x: 526, endPoint y: 186, distance: 24.3
click at [526, 303] on p "[EMAIL_ADDRESS][DOMAIN_NAME]" at bounding box center [504, 307] width 94 height 8
copy p "pmgsony"
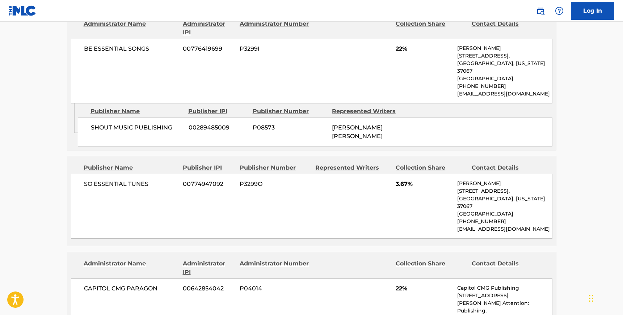
scroll to position [728, 0]
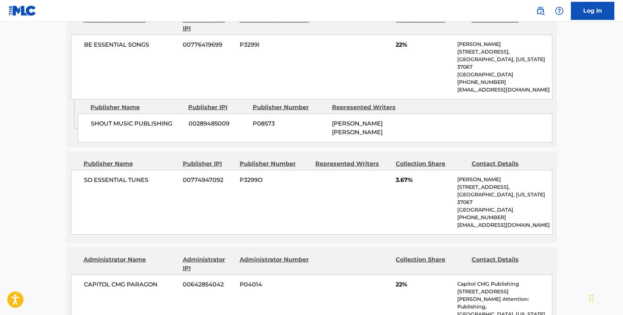
click at [467, 280] on p "Capitol CMG Publishing" at bounding box center [504, 284] width 94 height 8
copy p "Capitol"
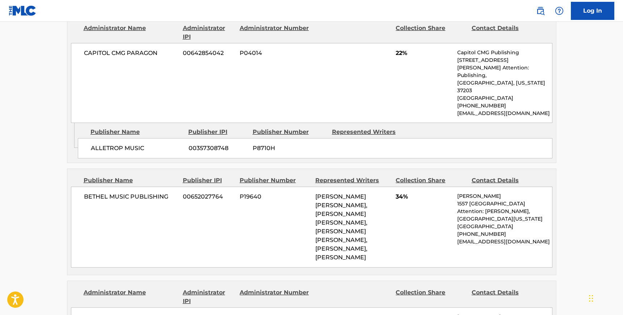
scroll to position [970, 0]
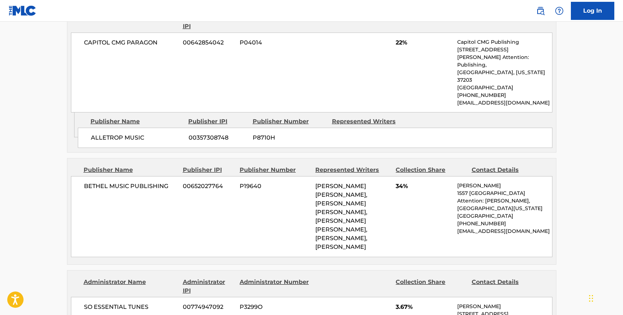
copy span "WEST"
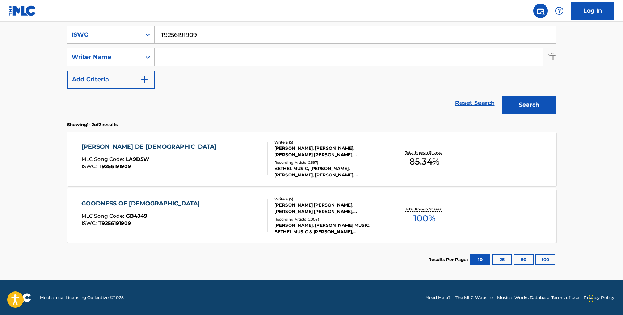
scroll to position [135, 0]
click at [182, 40] on input "T9256191909" at bounding box center [354, 34] width 401 height 17
paste input "859026"
click at [502, 96] on button "Search" at bounding box center [529, 105] width 54 height 18
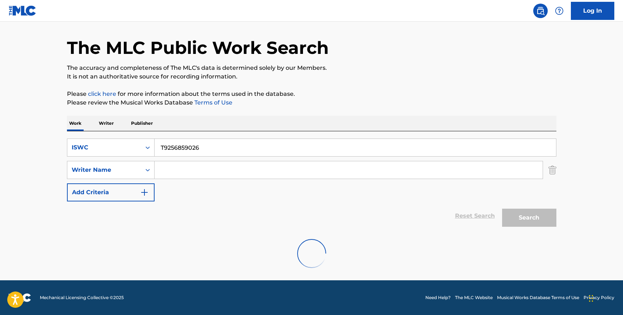
scroll to position [0, 0]
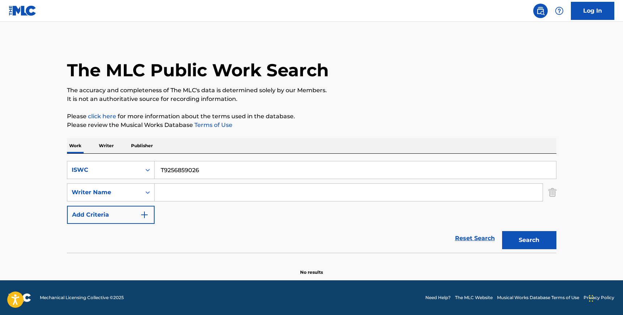
click at [174, 166] on input "T9256859026" at bounding box center [354, 169] width 401 height 17
paste input "CASATE CONMIGO"
type input "CASATE CONMIGO"
click at [142, 171] on div "Search Form" at bounding box center [147, 170] width 13 height 13
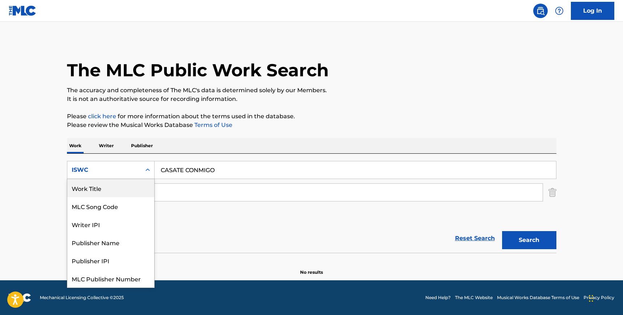
click at [119, 197] on div "Work Title" at bounding box center [110, 188] width 87 height 18
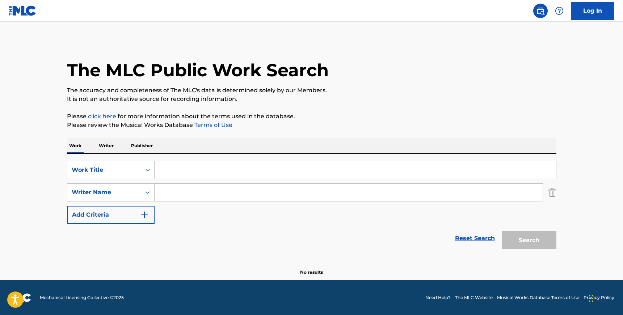
click at [183, 169] on input "Search Form" at bounding box center [354, 169] width 401 height 17
paste input "CASATE CONMIGO"
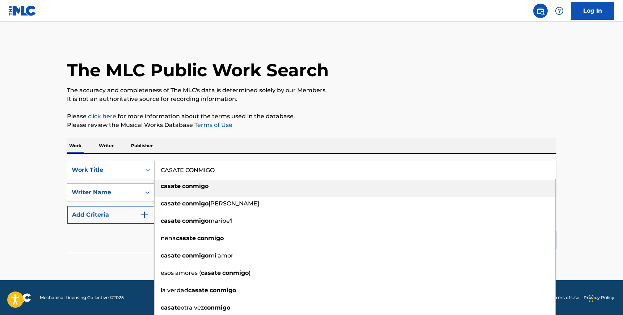
type input "CASATE CONMIGO"
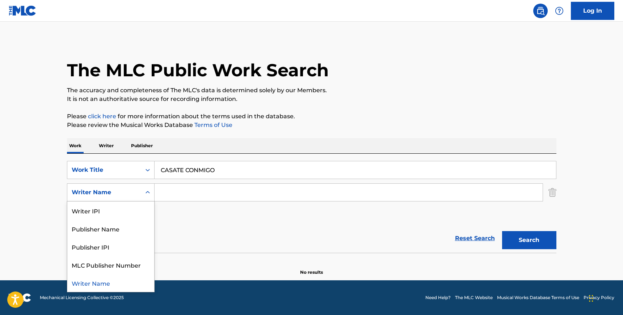
click at [126, 195] on div "Writer Name" at bounding box center [104, 192] width 65 height 9
click at [183, 188] on input "Search Form" at bounding box center [348, 192] width 388 height 17
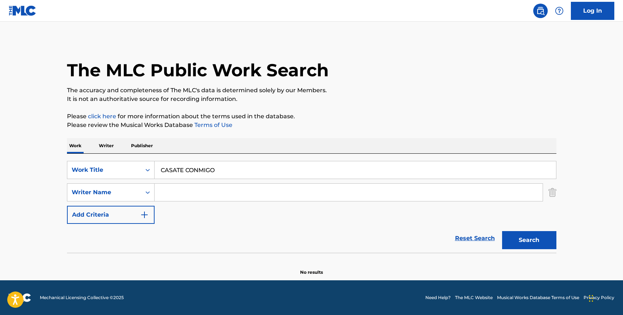
paste input "[PERSON_NAME]"
type input "[PERSON_NAME]"
click at [502, 231] on button "Search" at bounding box center [529, 240] width 54 height 18
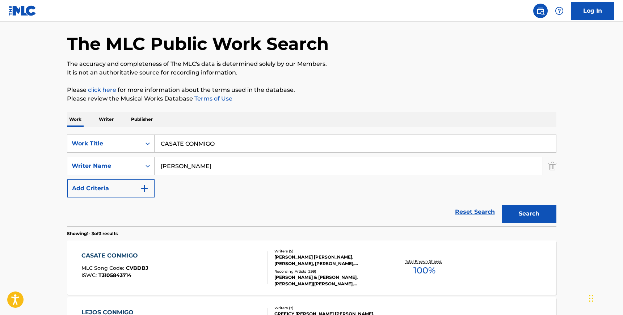
scroll to position [67, 0]
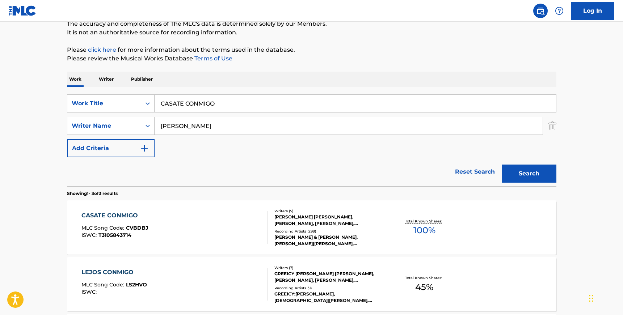
click at [219, 221] on div "CASATE CONMIGO MLC Song Code : CVBDBJ ISWC : T3105843714" at bounding box center [174, 227] width 186 height 33
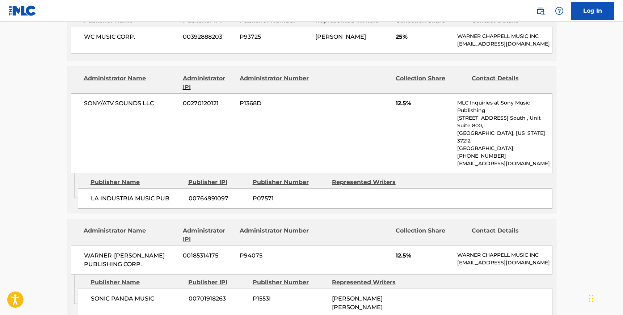
scroll to position [754, 0]
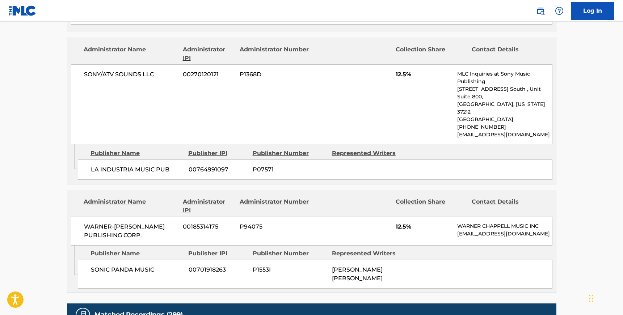
scroll to position [67, 0]
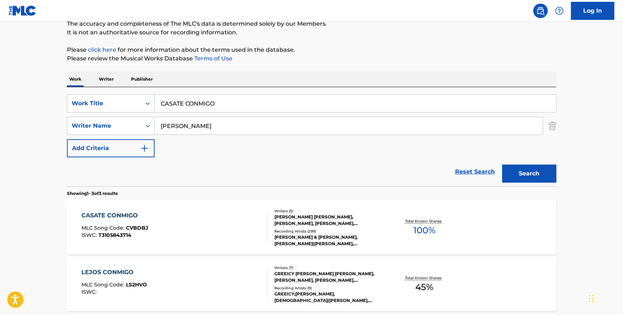
click at [171, 99] on input "CASATE CONMIGO" at bounding box center [354, 103] width 401 height 17
paste input "T3013428207"
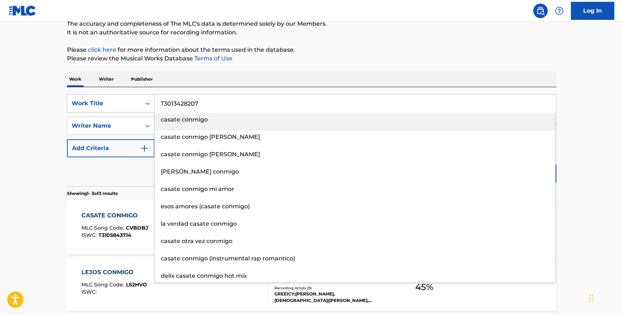
type input "T3013428207"
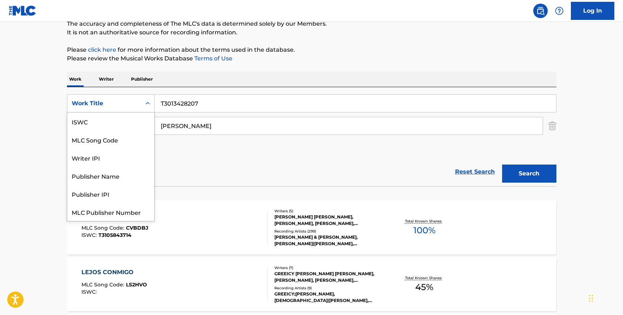
click at [130, 101] on div "Work Title" at bounding box center [104, 103] width 65 height 9
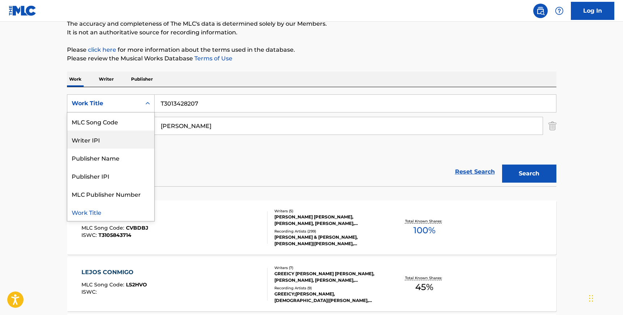
scroll to position [0, 0]
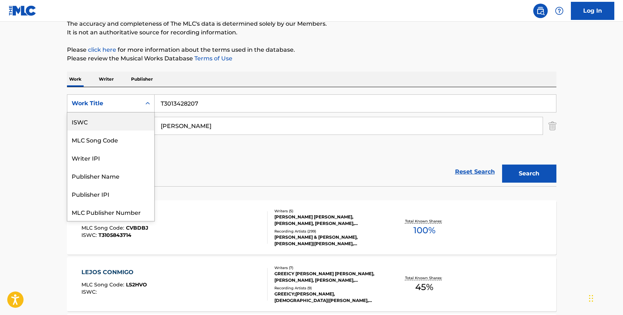
click at [116, 122] on div "ISWC" at bounding box center [110, 122] width 87 height 18
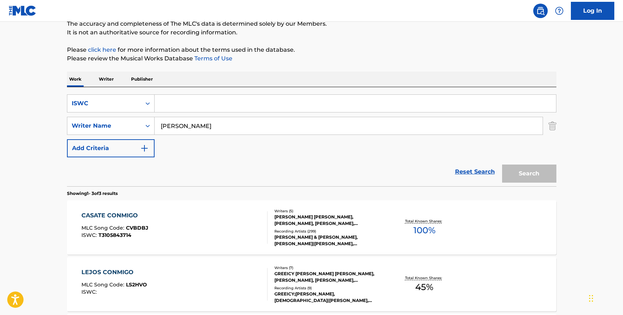
click at [171, 125] on input "[PERSON_NAME]" at bounding box center [348, 125] width 388 height 17
click at [176, 109] on input "Search Form" at bounding box center [354, 103] width 401 height 17
paste input "T3013428207"
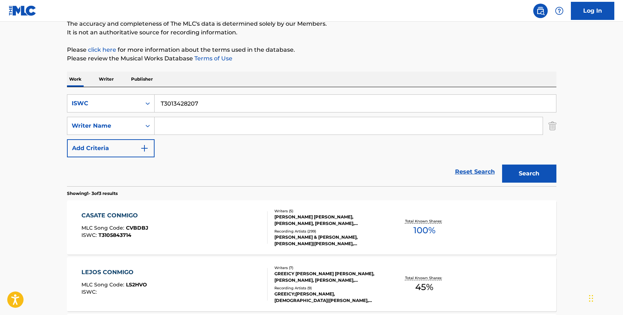
type input "T3013428207"
click at [502, 165] on button "Search" at bounding box center [529, 174] width 54 height 18
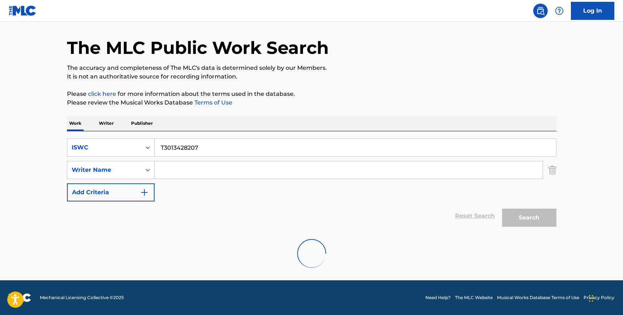
scroll to position [67, 0]
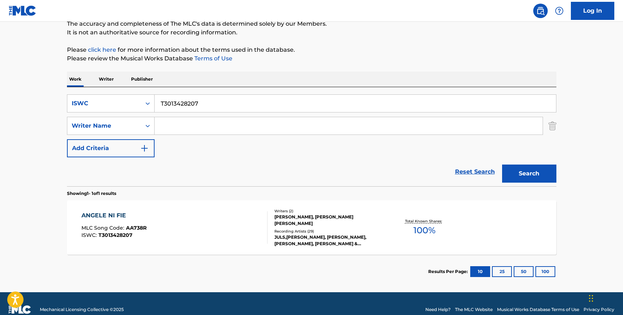
click at [193, 219] on div "ANGELE NI FIE MLC Song Code : AA738R ISWC : T3013428207" at bounding box center [174, 227] width 186 height 33
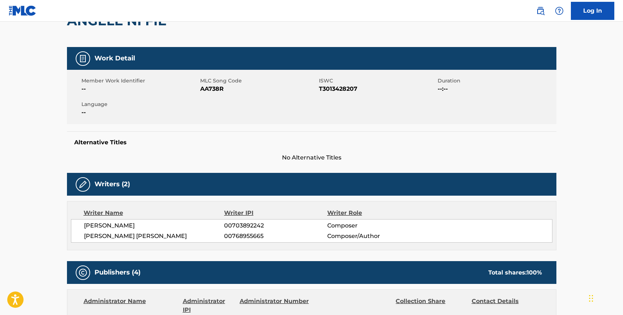
scroll to position [60, 0]
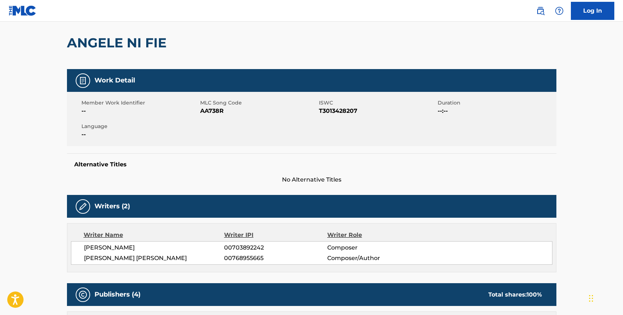
click at [170, 42] on div "ANGELE NI FIE" at bounding box center [311, 42] width 489 height 53
copy div "ANGELE NI FIE"
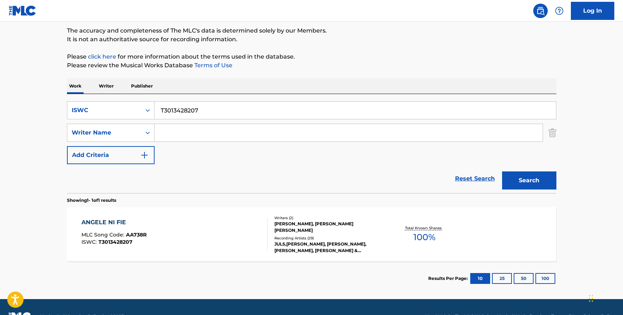
click at [232, 109] on input "T3013428207" at bounding box center [354, 110] width 401 height 17
click at [143, 111] on div "Search Form" at bounding box center [147, 110] width 13 height 13
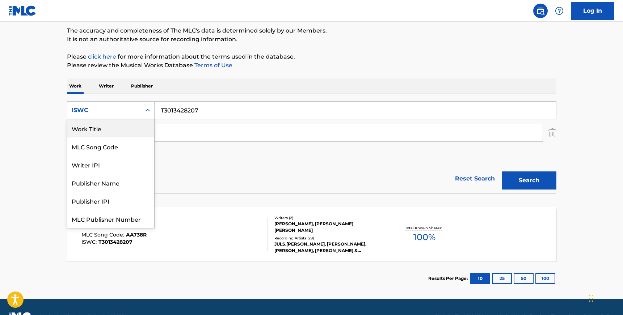
click at [133, 134] on div "Work Title" at bounding box center [110, 128] width 87 height 18
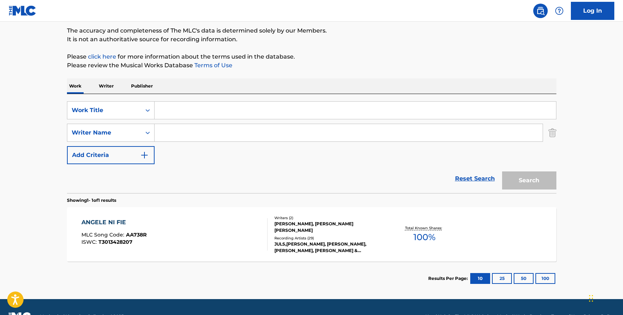
click at [177, 134] on input "Search Form" at bounding box center [348, 132] width 388 height 17
paste input "[PERSON_NAME], [PERSON_NAME] [PERSON_NAME], [PERSON_NAME], [PERSON_NAME] DAYSTAR"
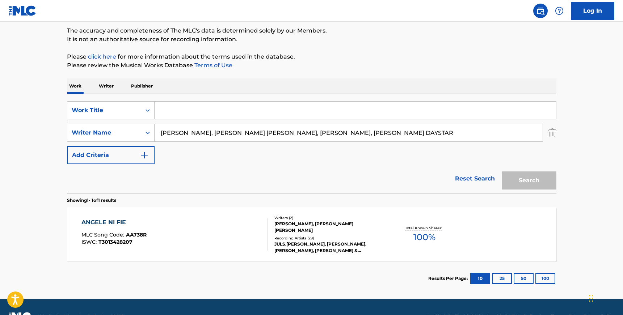
drag, startPoint x: 195, startPoint y: 135, endPoint x: 221, endPoint y: 161, distance: 36.6
click at [221, 161] on div "SearchWithCriteria4f5f3f68-7c8a-4c6a-b408-27c7a433e09f Work Title SearchWithCri…" at bounding box center [311, 132] width 489 height 63
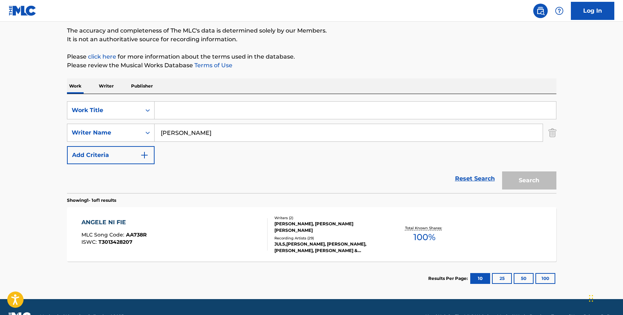
type input "[PERSON_NAME]"
click at [204, 109] on input "Search Form" at bounding box center [354, 110] width 401 height 17
type input "l"
type input "392"
click at [502, 171] on button "Search" at bounding box center [529, 180] width 54 height 18
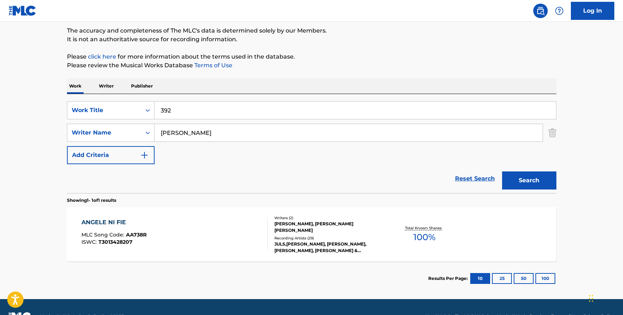
scroll to position [22, 0]
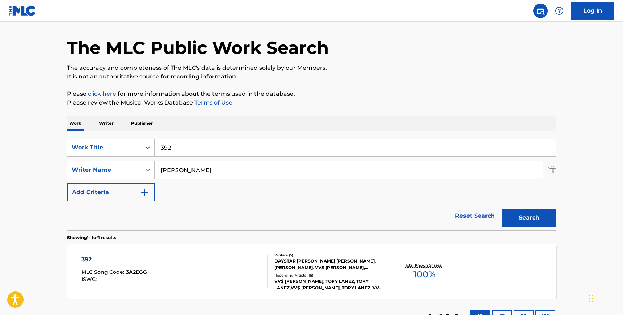
click at [106, 214] on div "Reset Search Search" at bounding box center [311, 216] width 489 height 29
click at [530, 217] on button "Search" at bounding box center [529, 218] width 54 height 18
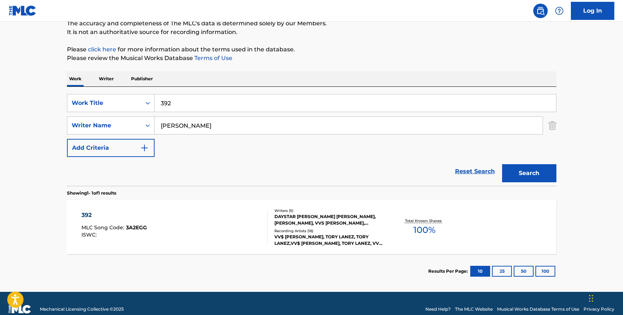
scroll to position [74, 0]
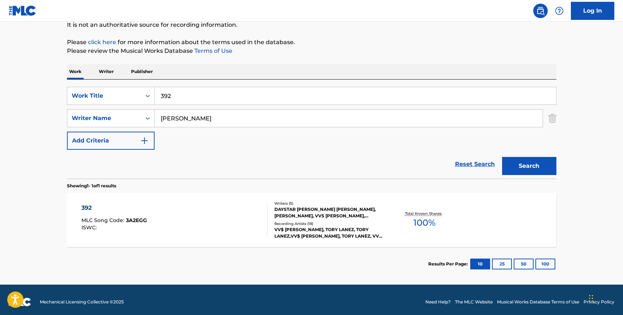
click at [297, 214] on div "DAYSTAR [PERSON_NAME] [PERSON_NAME], [PERSON_NAME], VVS [PERSON_NAME], [PERSON_…" at bounding box center [328, 212] width 109 height 13
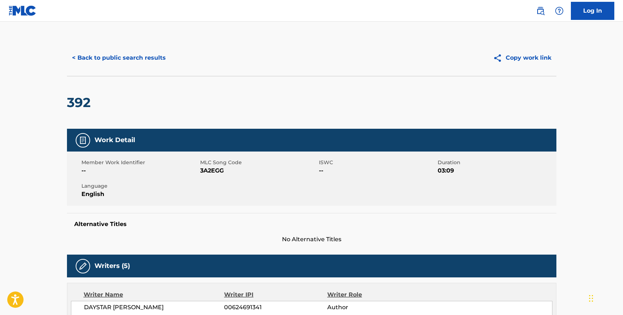
click at [109, 59] on button "< Back to public search results" at bounding box center [119, 58] width 104 height 18
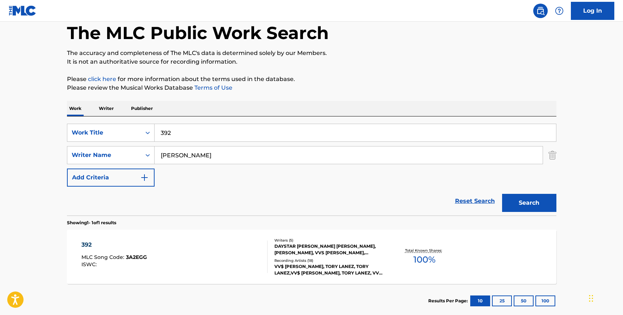
click at [176, 134] on input "392" at bounding box center [354, 132] width 401 height 17
click at [179, 152] on input "[PERSON_NAME]" at bounding box center [348, 155] width 388 height 17
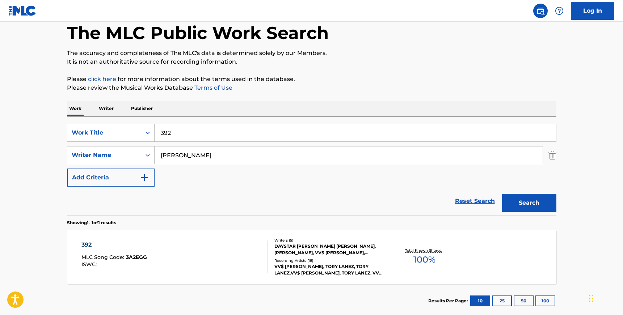
paste input "[PERSON_NAME]"
type input "[PERSON_NAME]"
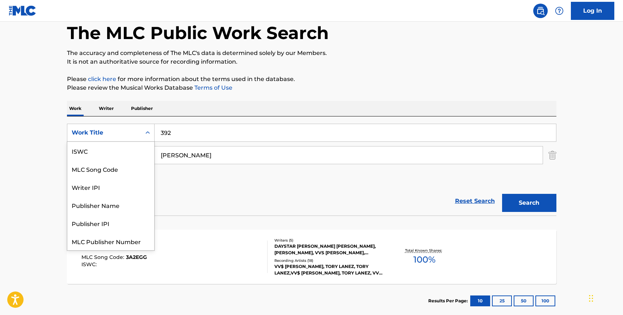
click at [145, 131] on icon "Search Form" at bounding box center [147, 132] width 7 height 7
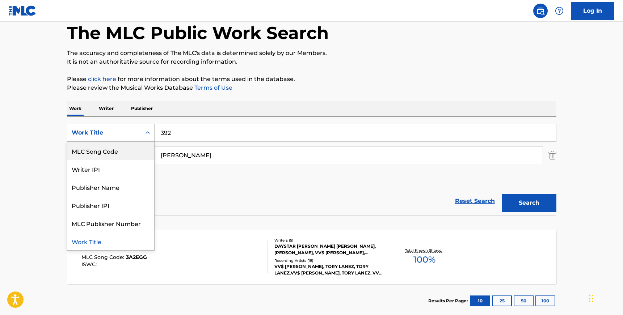
scroll to position [0, 0]
click at [128, 150] on div "ISWC" at bounding box center [110, 151] width 87 height 18
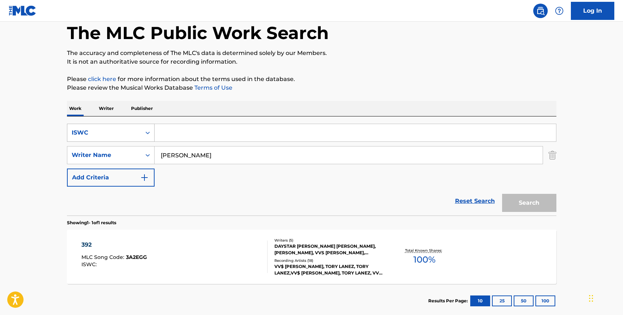
click at [135, 139] on div "ISWC" at bounding box center [104, 133] width 74 height 14
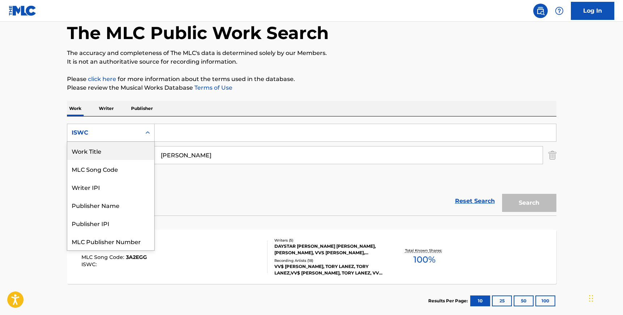
click at [120, 156] on div "Work Title" at bounding box center [110, 151] width 87 height 18
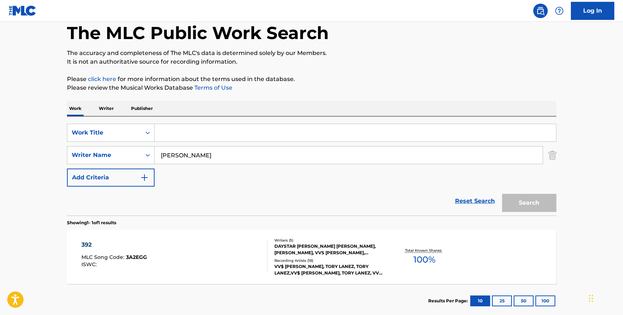
click at [234, 131] on input "Search Form" at bounding box center [354, 132] width 401 height 17
drag, startPoint x: 218, startPoint y: 134, endPoint x: 151, endPoint y: 133, distance: 66.9
click at [151, 133] on div "SearchWithCriteriaa4b6b801-0630-473c-b40e-d786b36f5b67 Work Title the low down …" at bounding box center [311, 133] width 489 height 18
drag, startPoint x: 171, startPoint y: 134, endPoint x: 215, endPoint y: 134, distance: 43.4
click at [215, 134] on input "dirty dirty" at bounding box center [354, 132] width 401 height 17
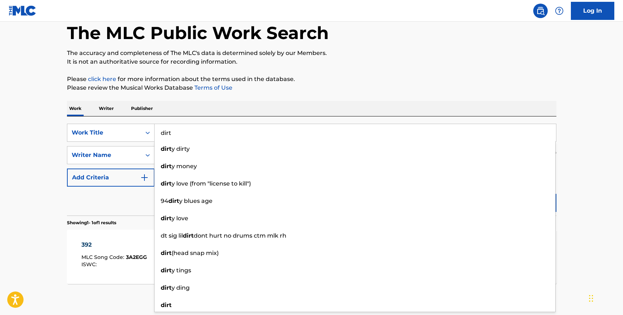
click at [175, 132] on input "dirt" at bounding box center [354, 132] width 401 height 17
type input "dirt"
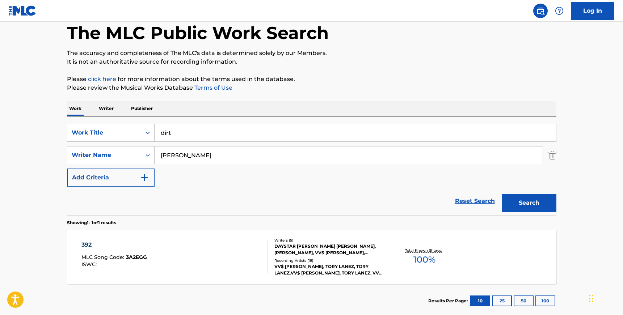
click at [42, 217] on main "The MLC Public Work Search The accuracy and completeness of The MLC's data is d…" at bounding box center [311, 152] width 623 height 337
click at [543, 202] on button "Search" at bounding box center [529, 203] width 54 height 18
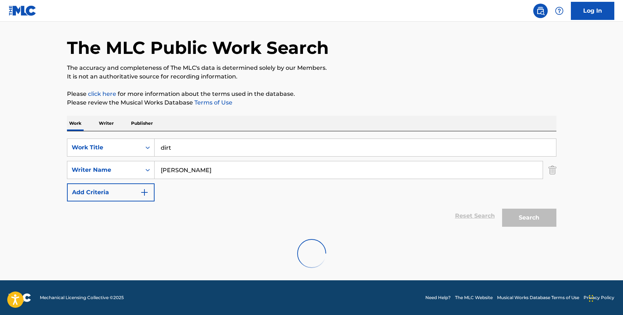
scroll to position [37, 0]
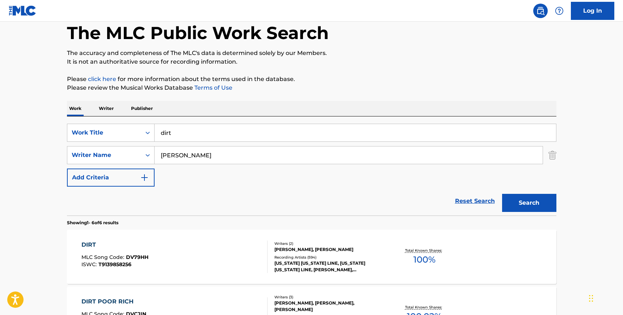
click at [323, 259] on div "Recording Artists ( 594 )" at bounding box center [328, 257] width 109 height 5
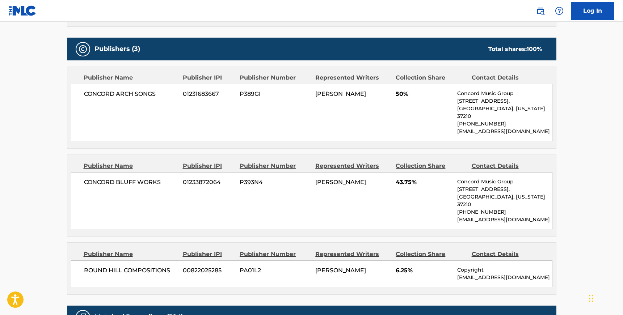
scroll to position [338, 0]
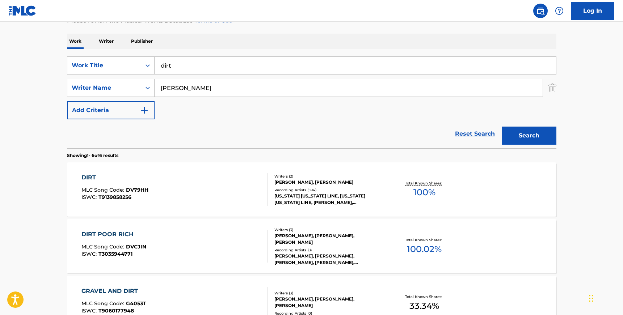
scroll to position [153, 0]
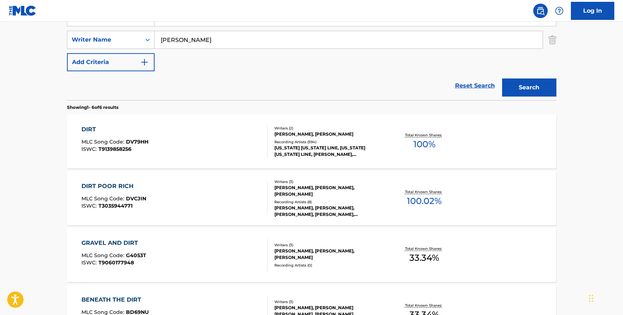
click at [288, 199] on div "Recording Artists ( 8 )" at bounding box center [328, 201] width 109 height 5
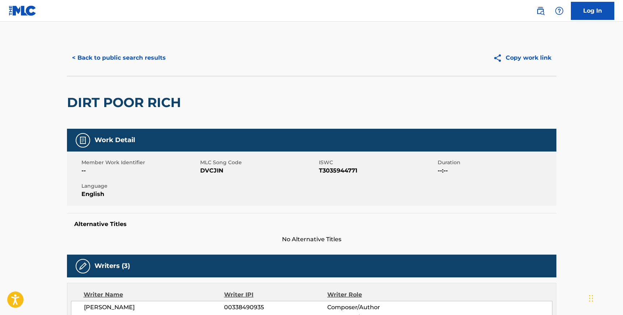
click at [118, 57] on button "< Back to public search results" at bounding box center [119, 58] width 104 height 18
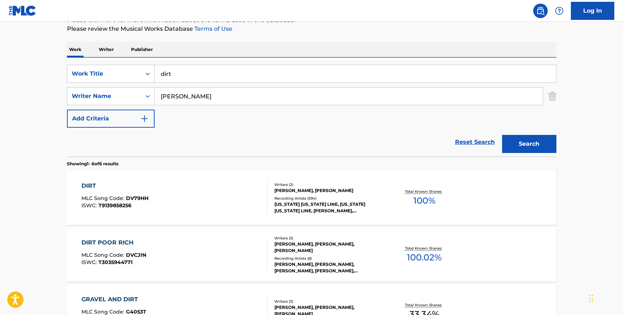
scroll to position [93, 0]
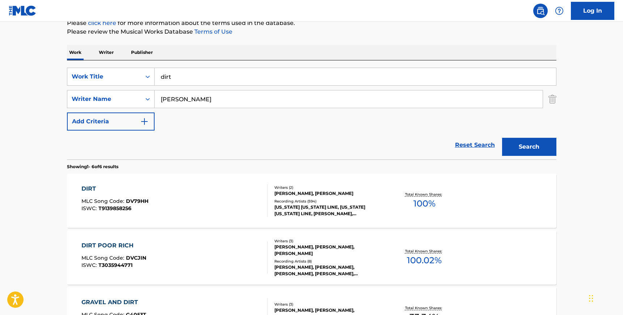
click at [161, 97] on input "[PERSON_NAME]" at bounding box center [348, 98] width 388 height 17
click at [150, 77] on icon "Search Form" at bounding box center [147, 76] width 7 height 7
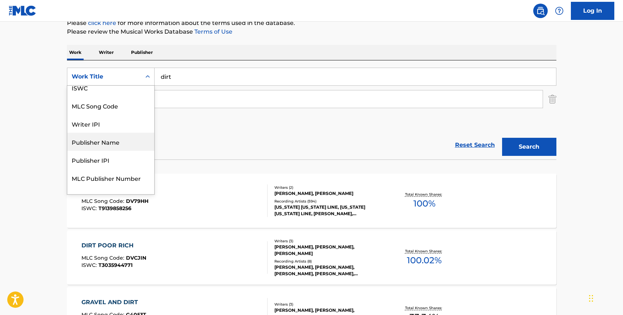
scroll to position [0, 0]
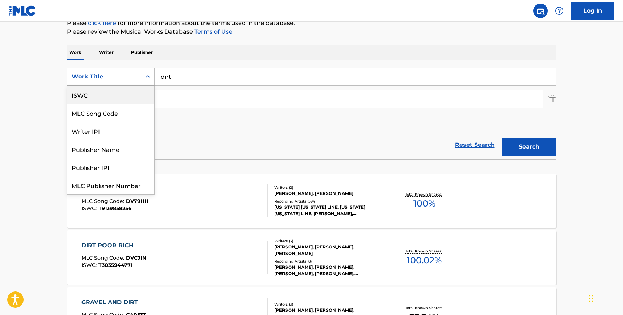
click at [111, 97] on div "ISWC" at bounding box center [110, 95] width 87 height 18
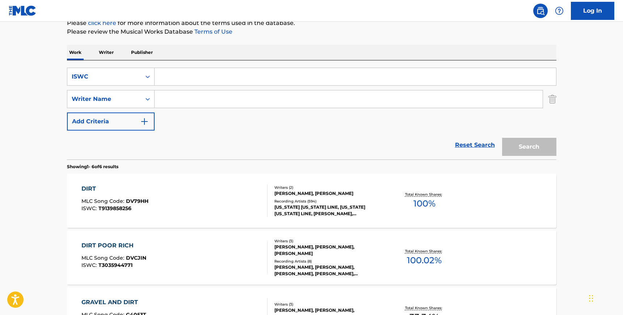
click at [198, 76] on input "Search Form" at bounding box center [354, 76] width 401 height 17
paste input "T0104345018"
type input "T0104345018"
click at [502, 138] on button "Search" at bounding box center [529, 147] width 54 height 18
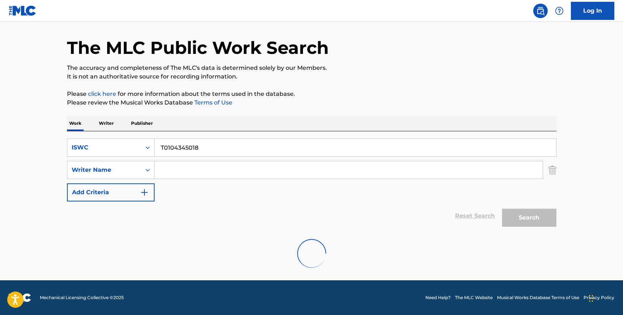
scroll to position [79, 0]
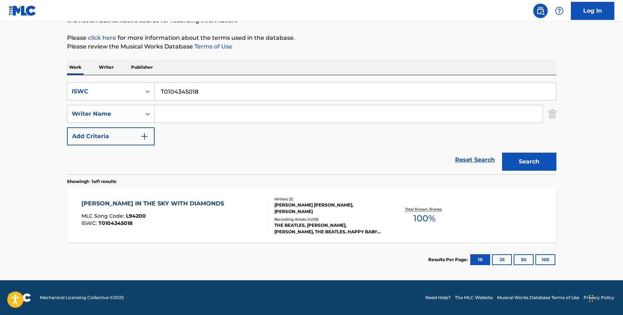
click at [296, 209] on div "[PERSON_NAME] [PERSON_NAME], [PERSON_NAME]" at bounding box center [328, 208] width 109 height 13
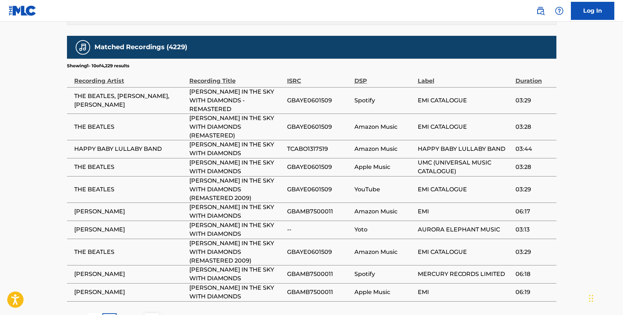
scroll to position [579, 0]
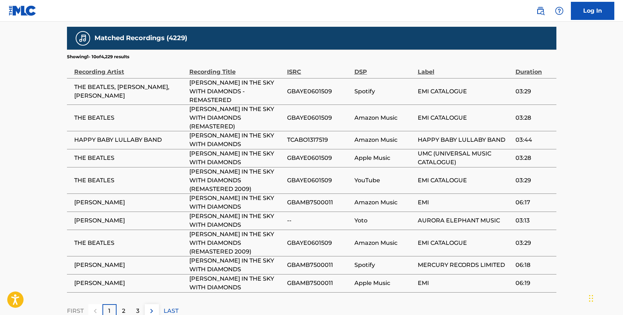
click at [152, 304] on button at bounding box center [152, 311] width 14 height 14
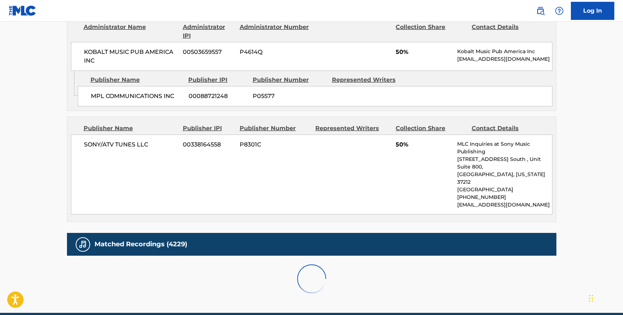
scroll to position [570, 0]
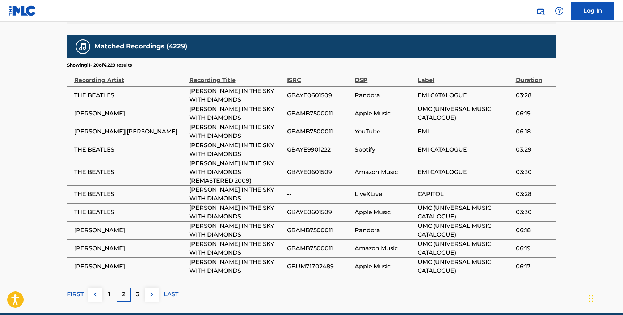
click at [152, 288] on button at bounding box center [152, 295] width 14 height 14
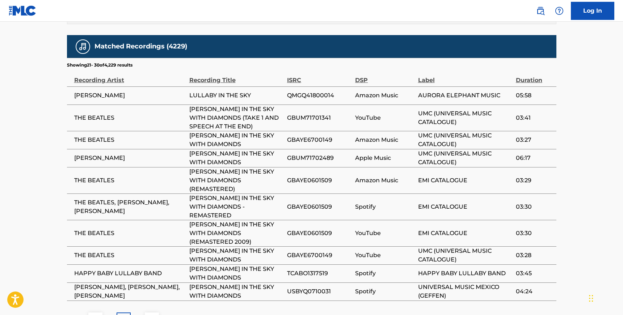
click at [153, 313] on button at bounding box center [152, 320] width 14 height 14
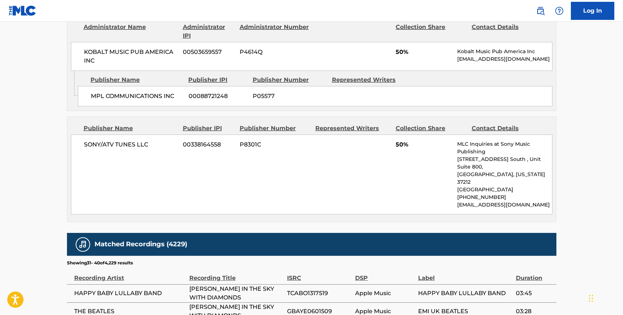
scroll to position [562, 0]
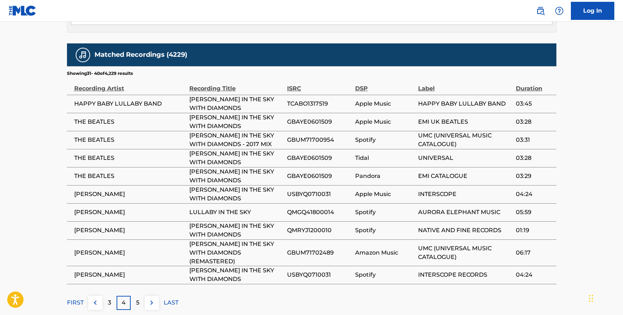
click at [153, 296] on button at bounding box center [152, 303] width 14 height 14
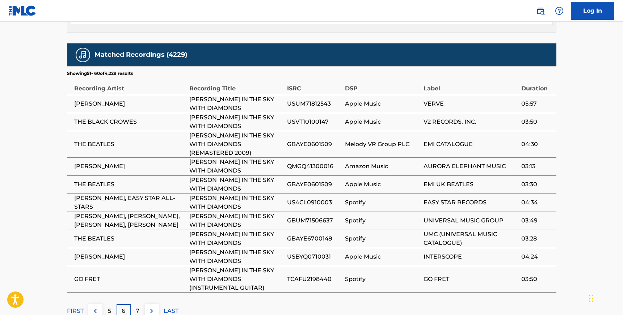
click at [152, 307] on img at bounding box center [151, 311] width 9 height 9
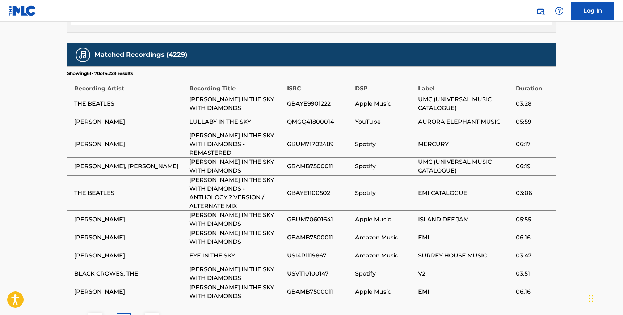
click at [152, 315] on img at bounding box center [151, 319] width 9 height 9
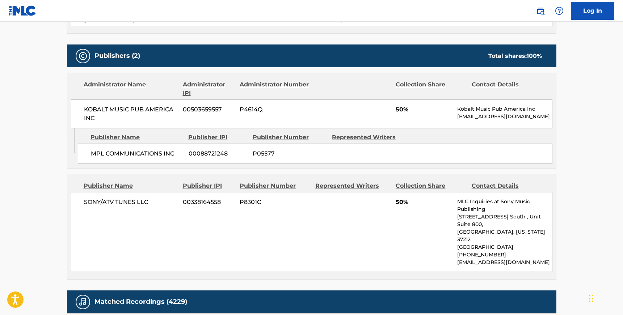
scroll to position [298, 0]
